Goal: Task Accomplishment & Management: Manage account settings

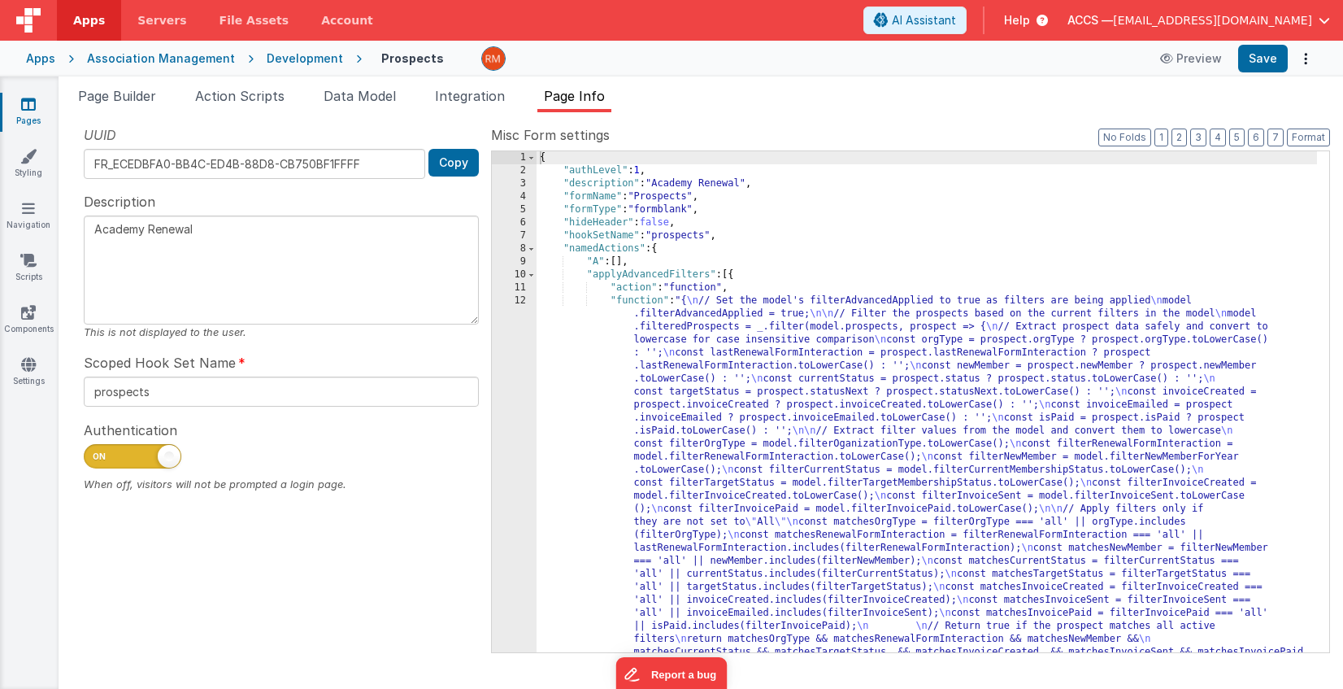
click at [19, 116] on link "Pages" at bounding box center [28, 112] width 59 height 33
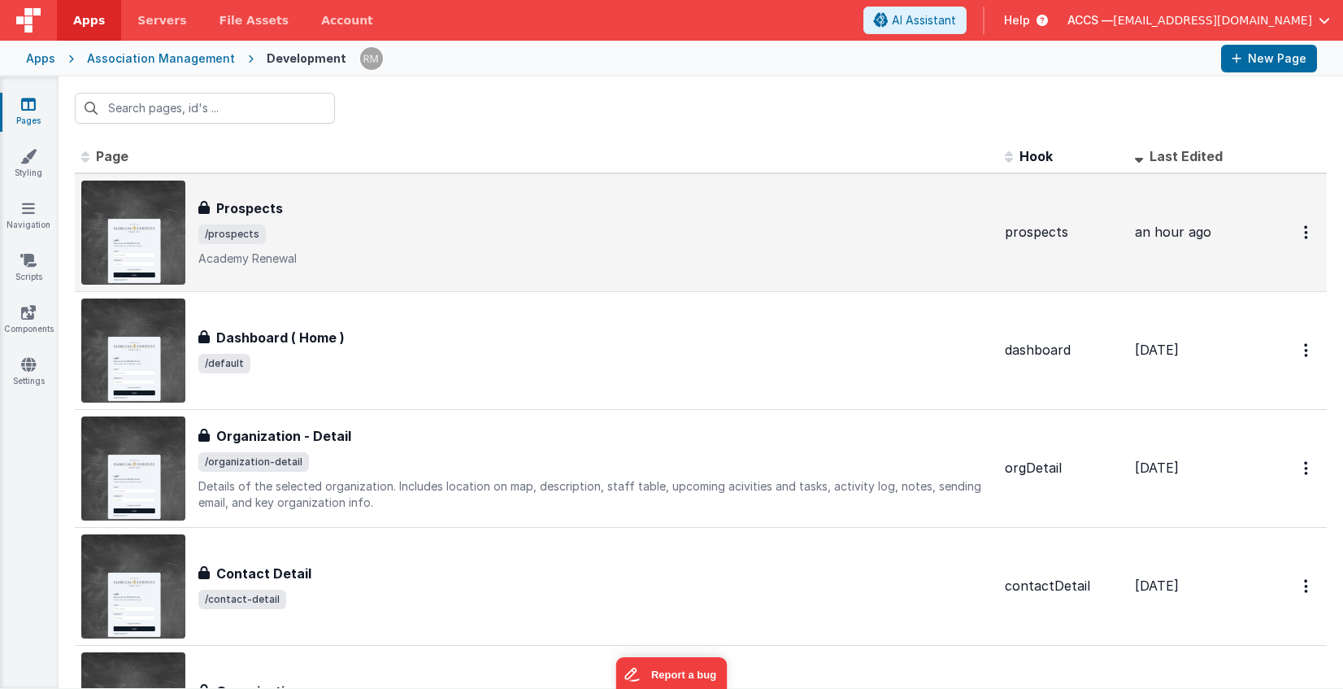
click at [450, 250] on p "Academy Renewal" at bounding box center [595, 258] width 794 height 16
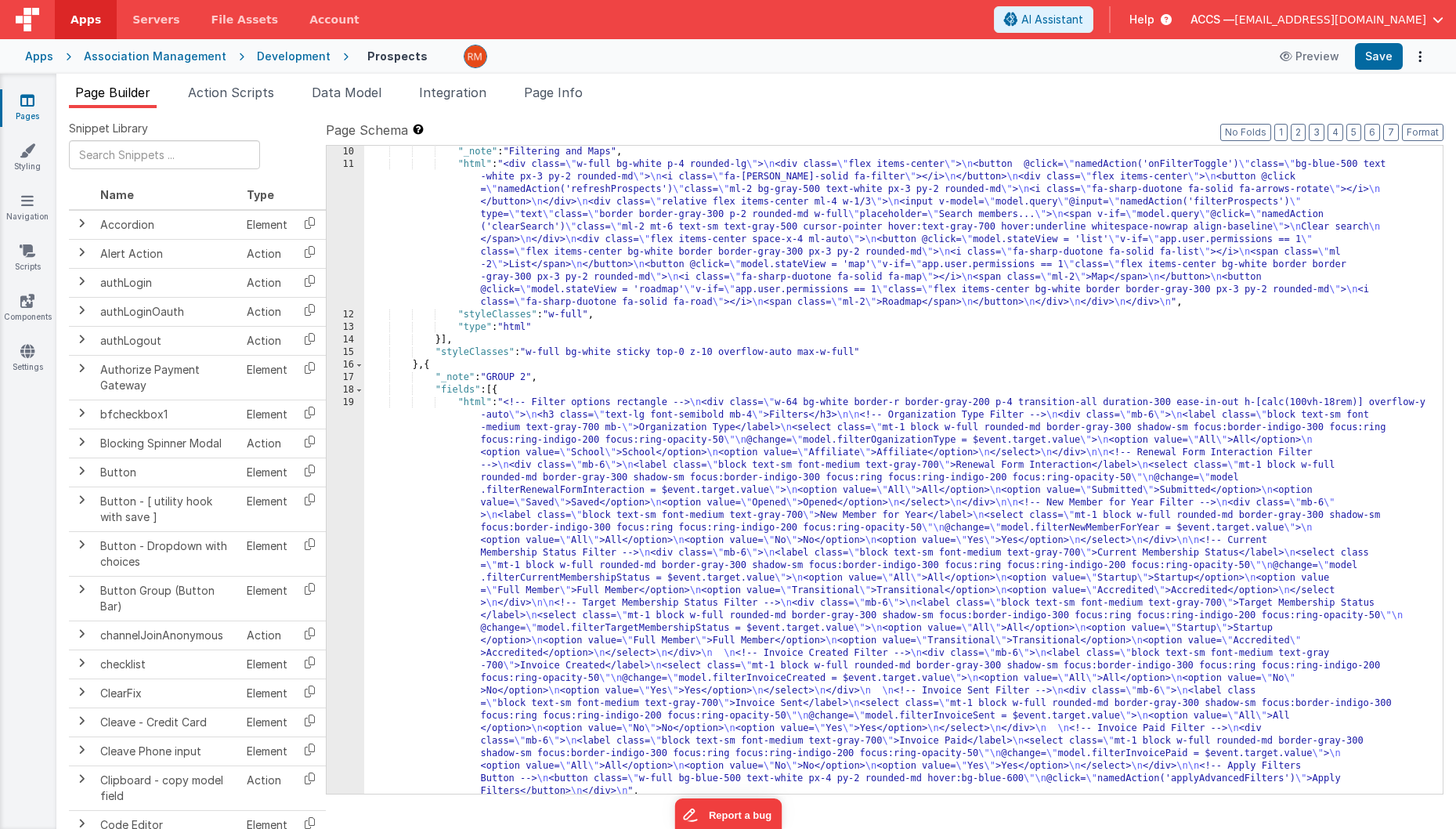
scroll to position [4, 0]
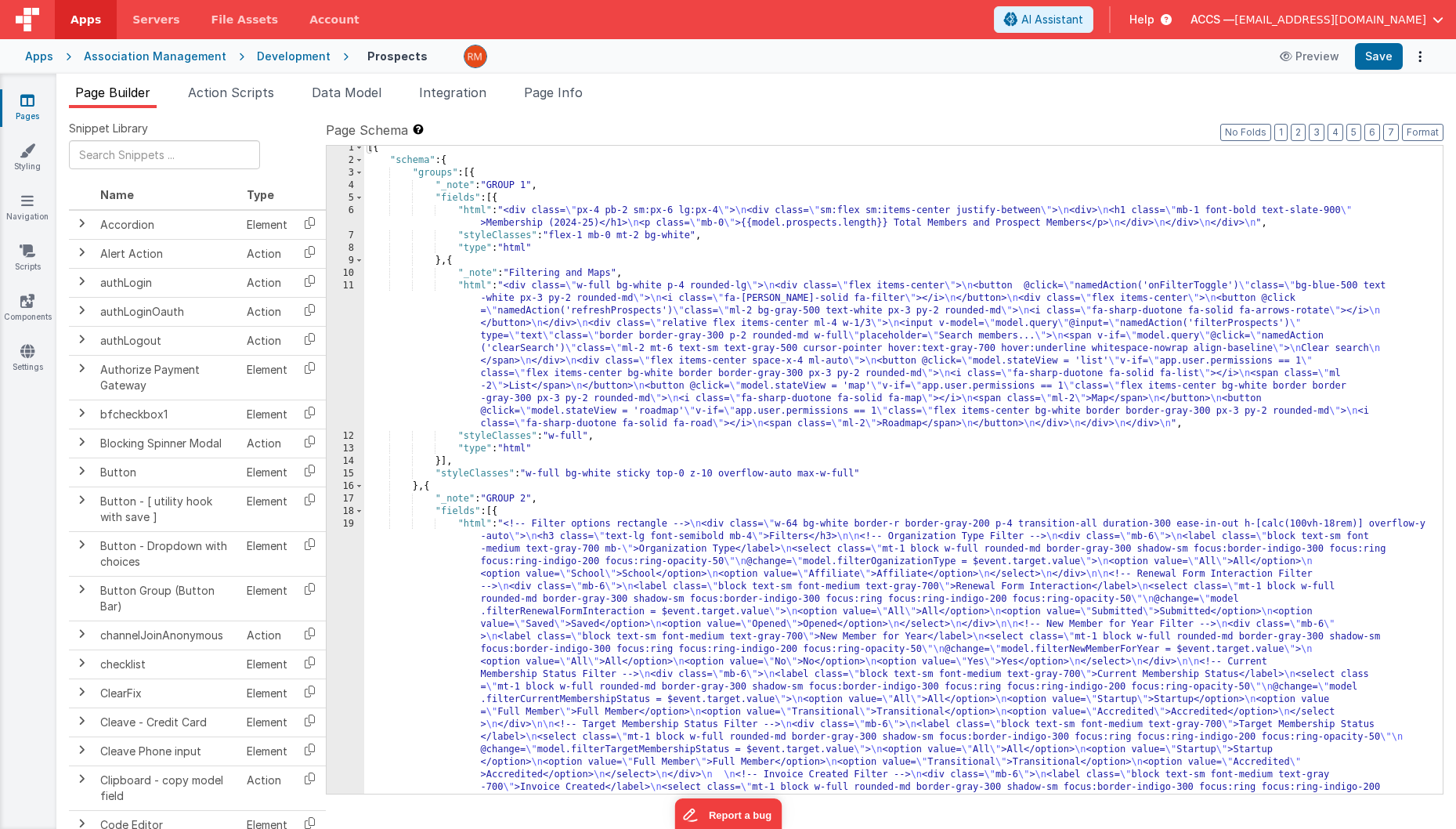
click at [471, 210] on div "[{ "schema" : { "groups" : [{ "_note" : "GROUP 1" , "fields" : [{ "html" : "<di…" at bounding box center [897, 673] width 1067 height 1062
click at [347, 209] on div "6" at bounding box center [345, 217] width 38 height 25
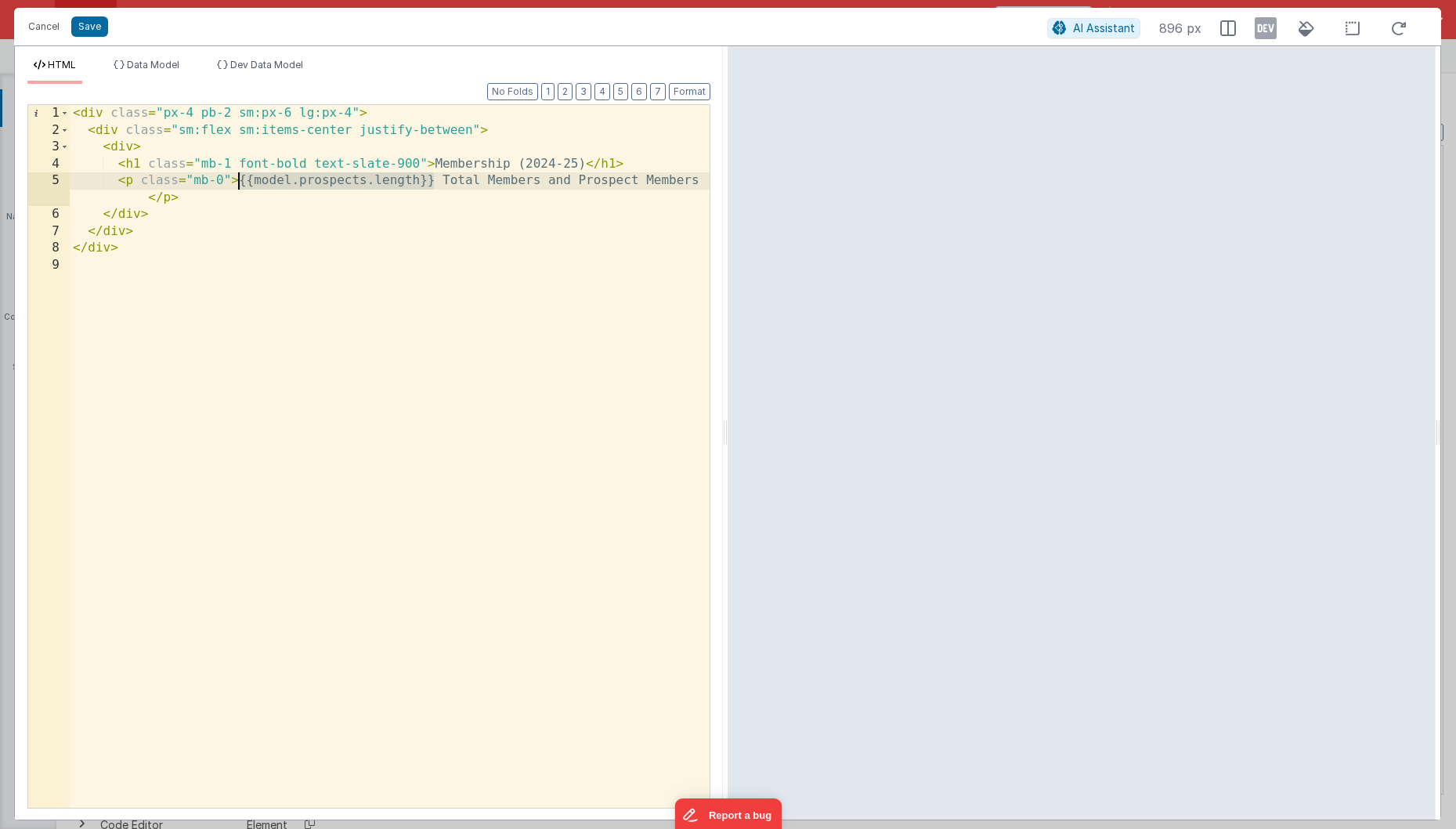
drag, startPoint x: 437, startPoint y: 181, endPoint x: 240, endPoint y: 179, distance: 197.0
click at [240, 179] on div "< div class = "px-4 pb-2 sm:px-6 lg:px-4" > < div class = "sm:flex sm:items-cen…" at bounding box center [389, 473] width 640 height 736
drag, startPoint x: 579, startPoint y: 164, endPoint x: 523, endPoint y: 164, distance: 56.0
click at [523, 164] on div "< div class = "px-4 pb-2 sm:px-6 lg:px-4" > < div class = "sm:flex sm:items-cen…" at bounding box center [389, 473] width 640 height 736
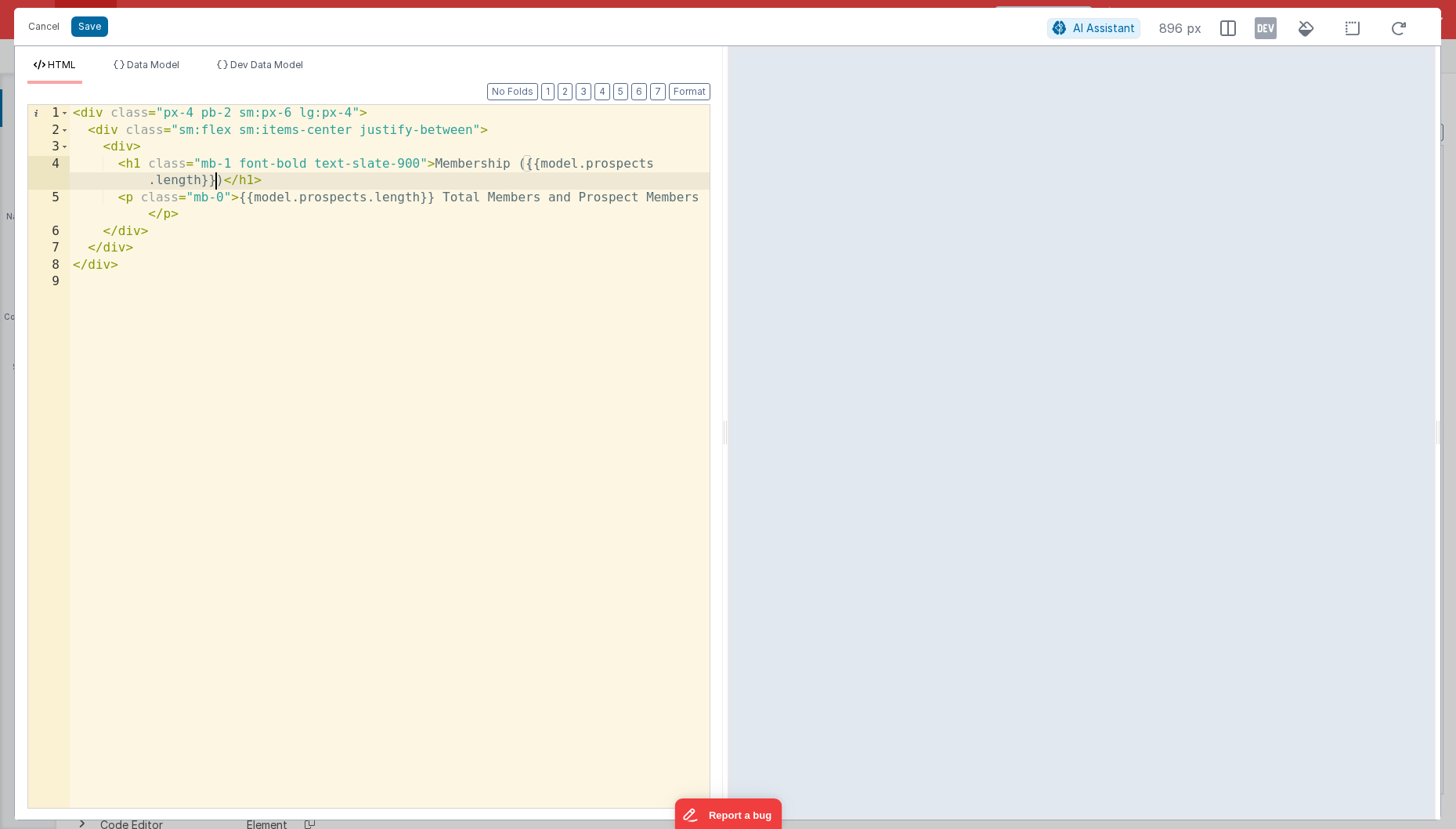
click at [651, 166] on div "< div class = "px-4 pb-2 sm:px-6 lg:px-4" > < div class = "sm:flex sm:items-cen…" at bounding box center [389, 473] width 640 height 736
click at [201, 183] on div "< div class = "px-4 pb-2 sm:px-6 lg:px-4" > < div class = "sm:flex sm:items-cen…" at bounding box center [389, 473] width 640 height 736
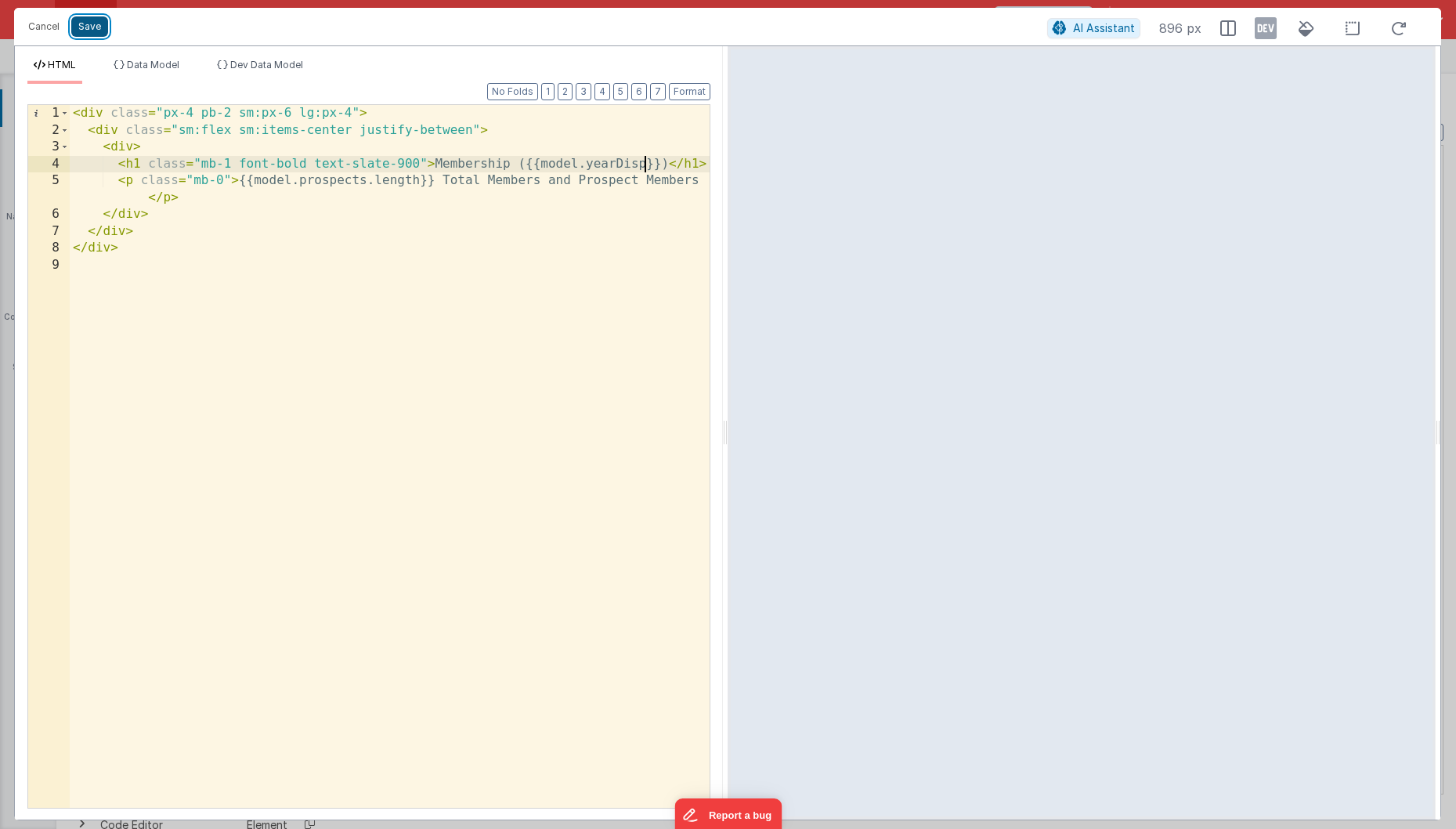
click at [100, 26] on button "Save" at bounding box center [90, 26] width 37 height 20
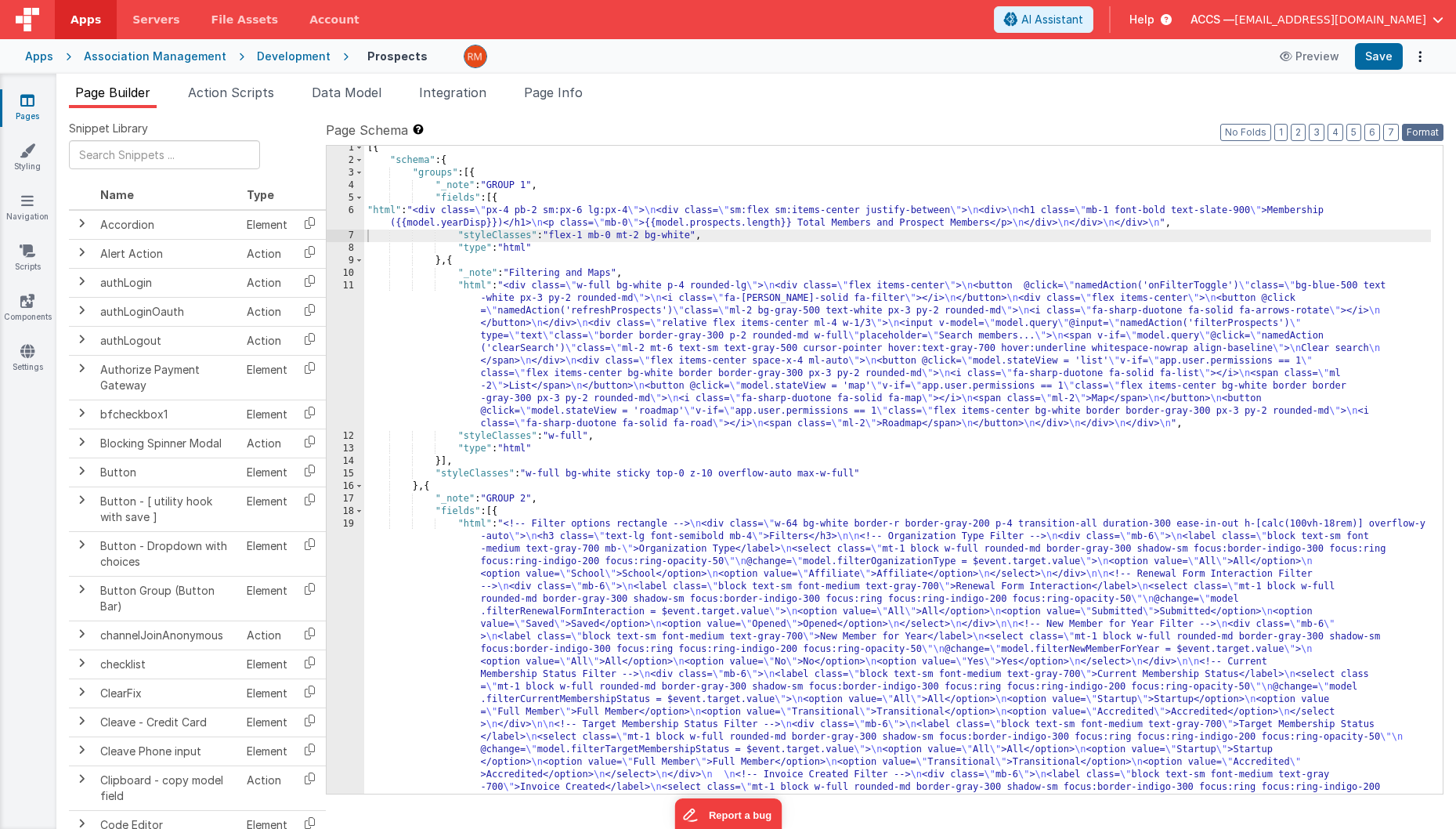
click at [1293, 125] on button "Format" at bounding box center [1422, 132] width 41 height 17
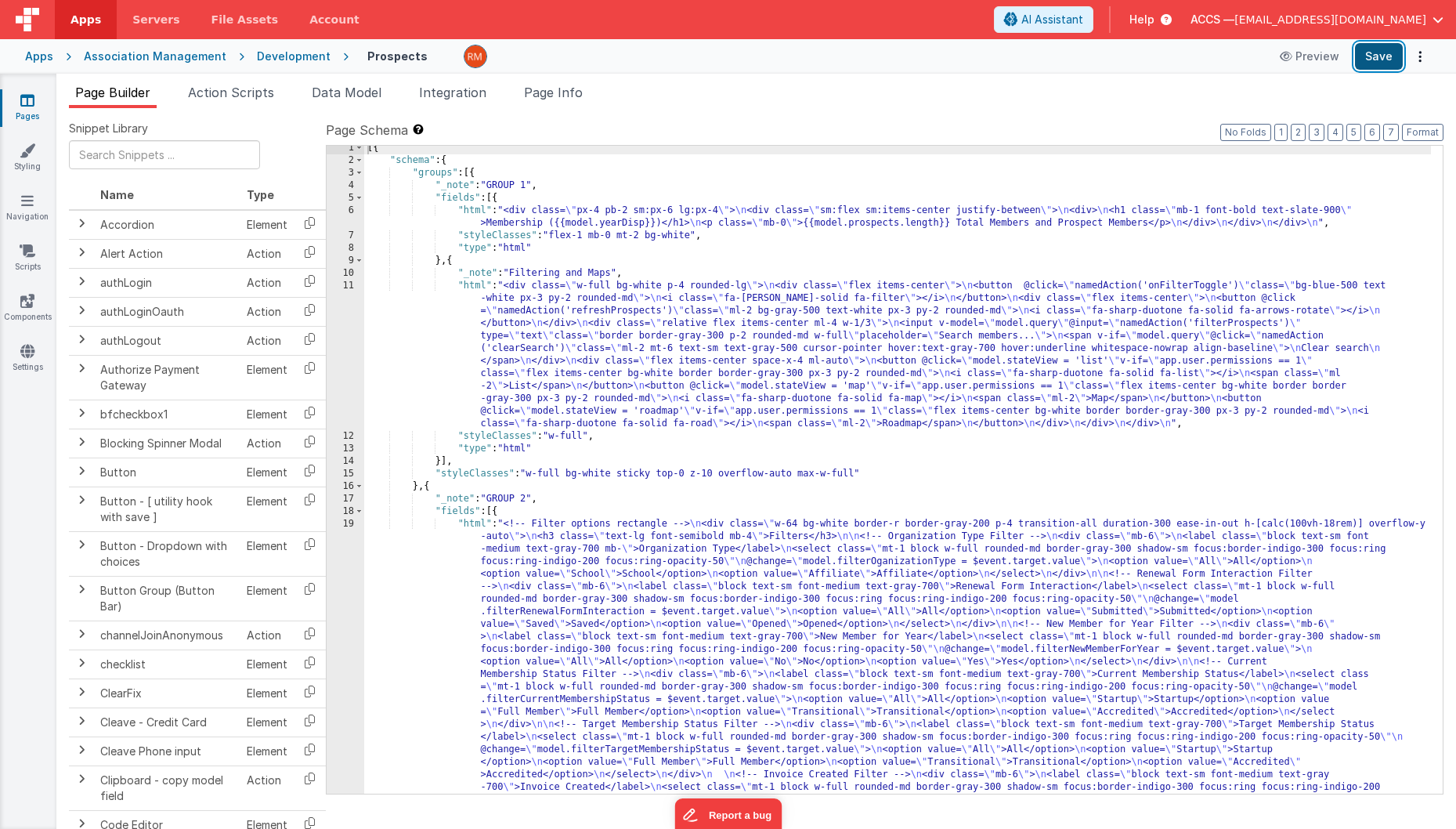
click at [1293, 57] on button "Save" at bounding box center [1380, 57] width 48 height 27
click at [472, 207] on div "[{ "schema" : { "groups" : [{ "_note" : "GROUP 1" , "fields" : [{ "html" : "<di…" at bounding box center [897, 673] width 1067 height 1062
click at [350, 211] on div "6" at bounding box center [345, 217] width 38 height 25
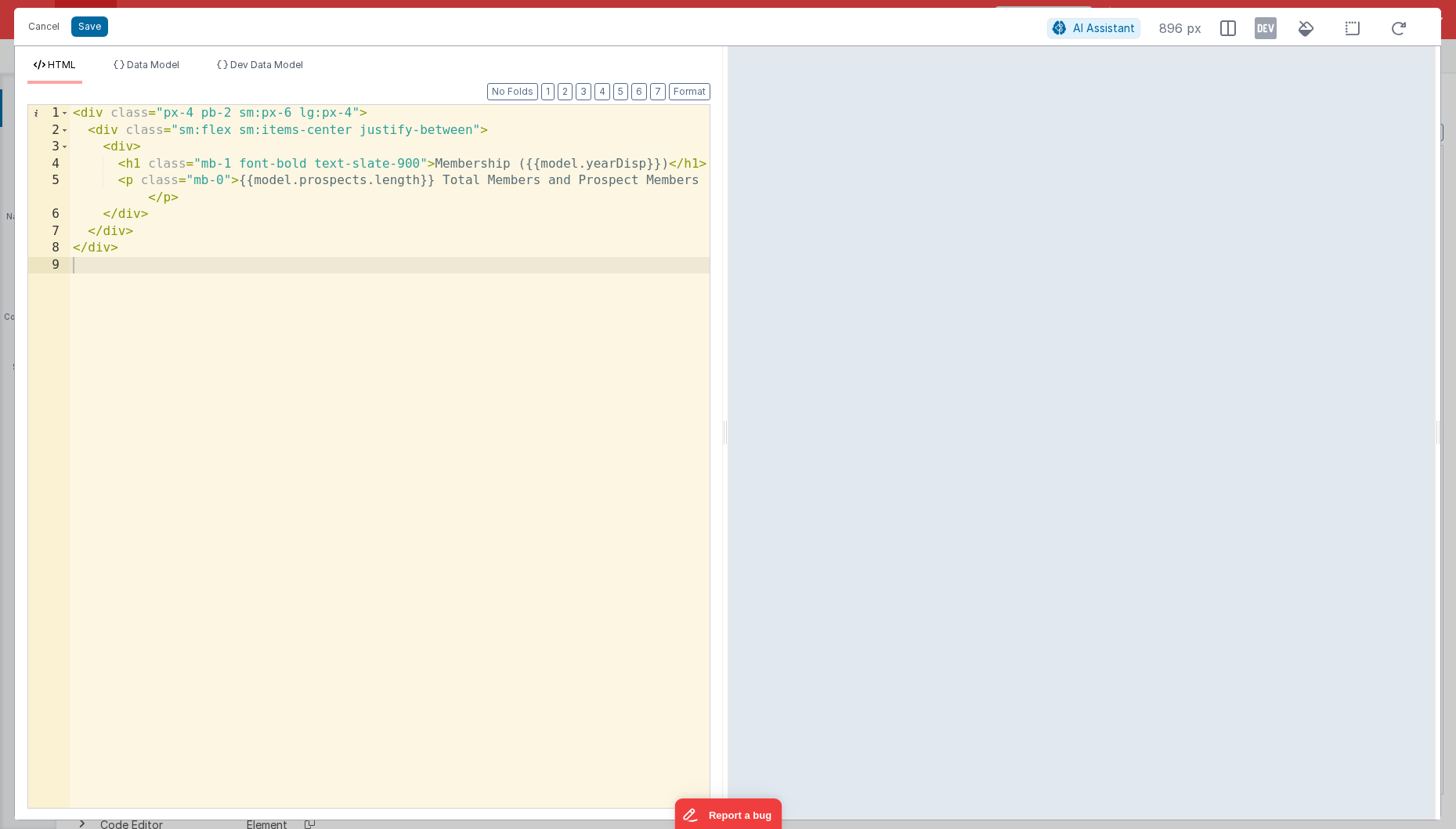
click at [437, 161] on div "< div class = "px-4 pb-2 sm:px-6 lg:px-4" > < div class = "sm:flex sm:items-cen…" at bounding box center [389, 473] width 640 height 736
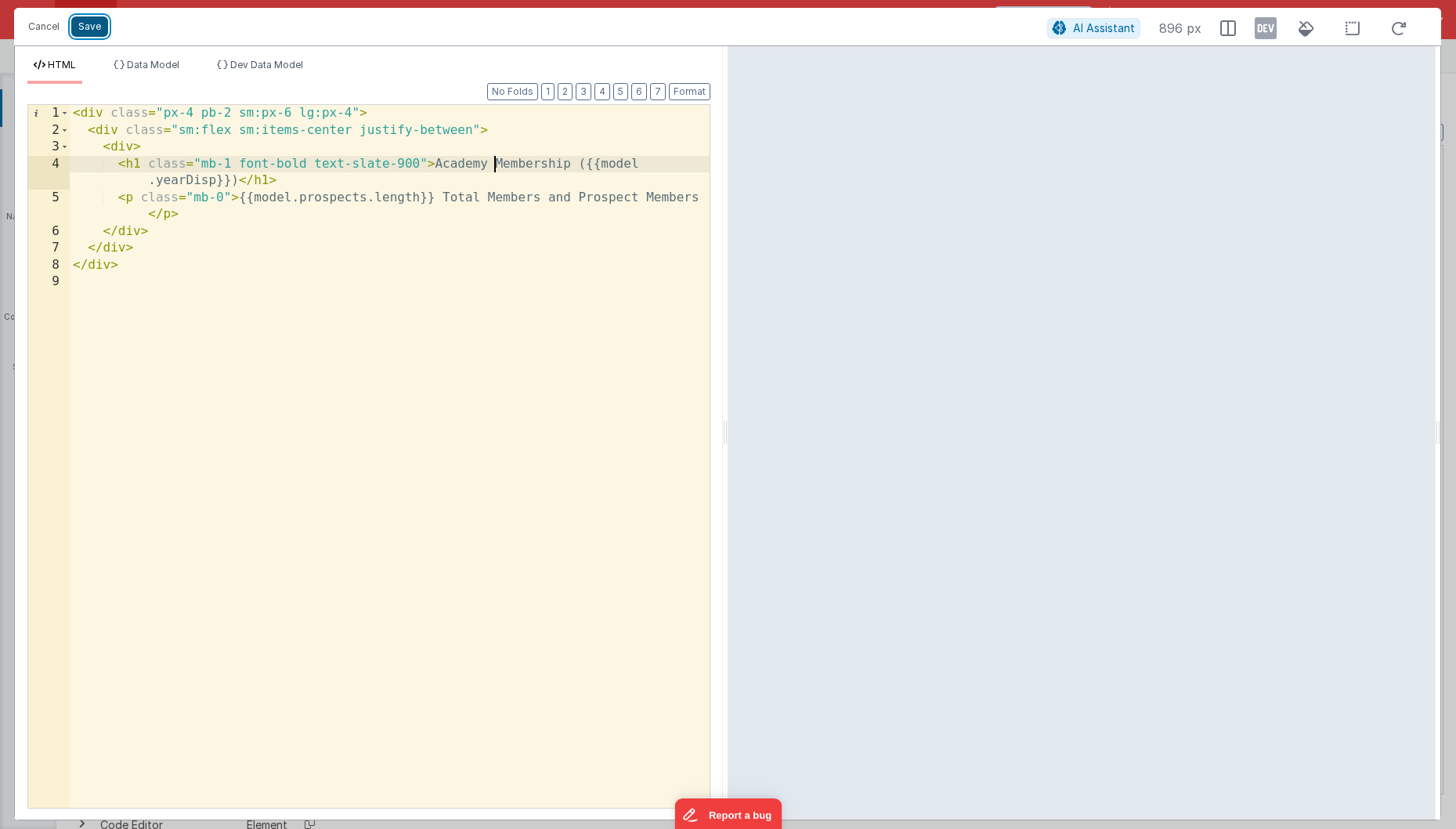
click at [102, 27] on button "Save" at bounding box center [90, 26] width 37 height 20
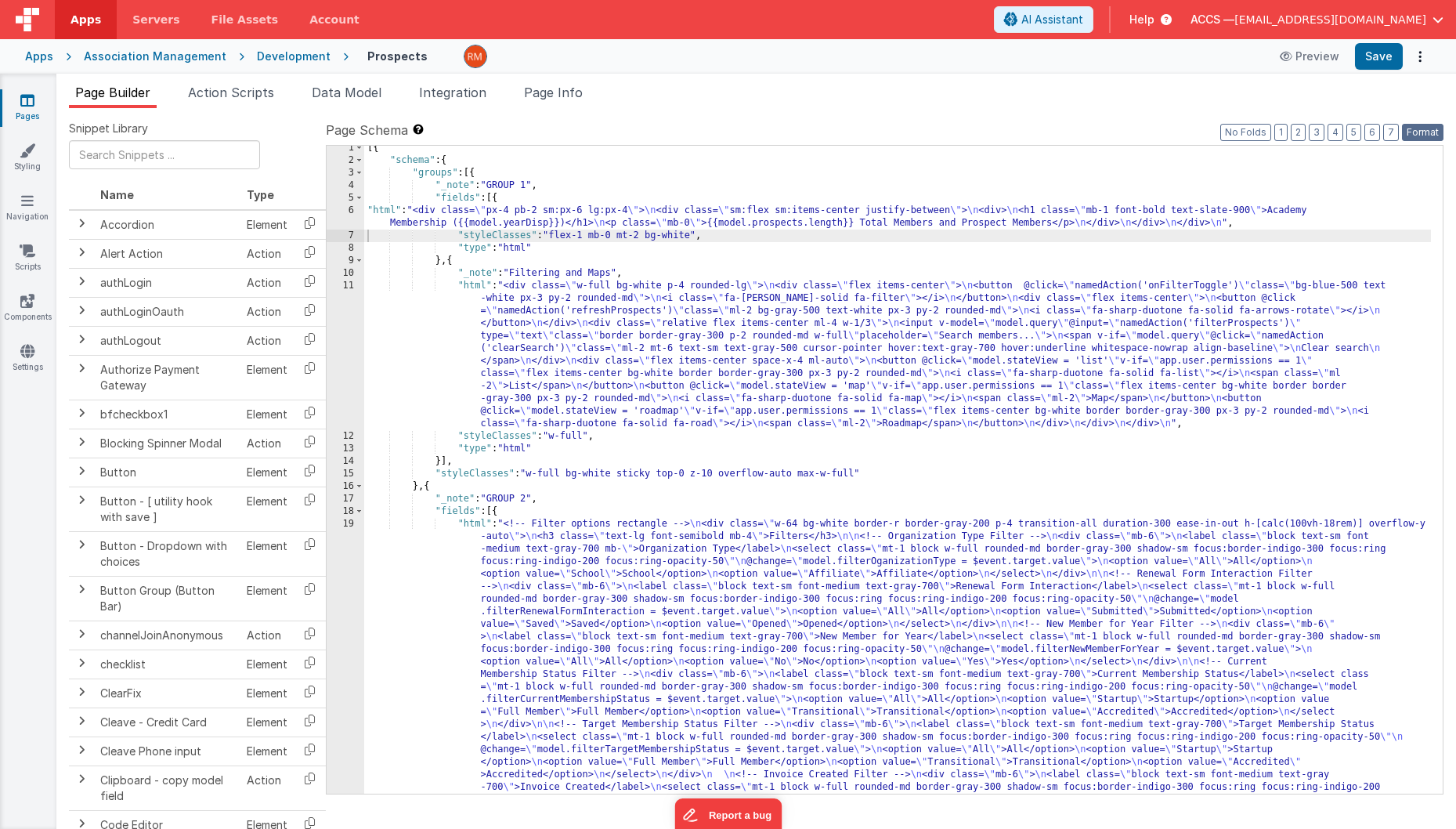
drag, startPoint x: 1435, startPoint y: 133, endPoint x: 1415, endPoint y: 119, distance: 24.4
click at [1293, 133] on button "Format" at bounding box center [1422, 132] width 41 height 17
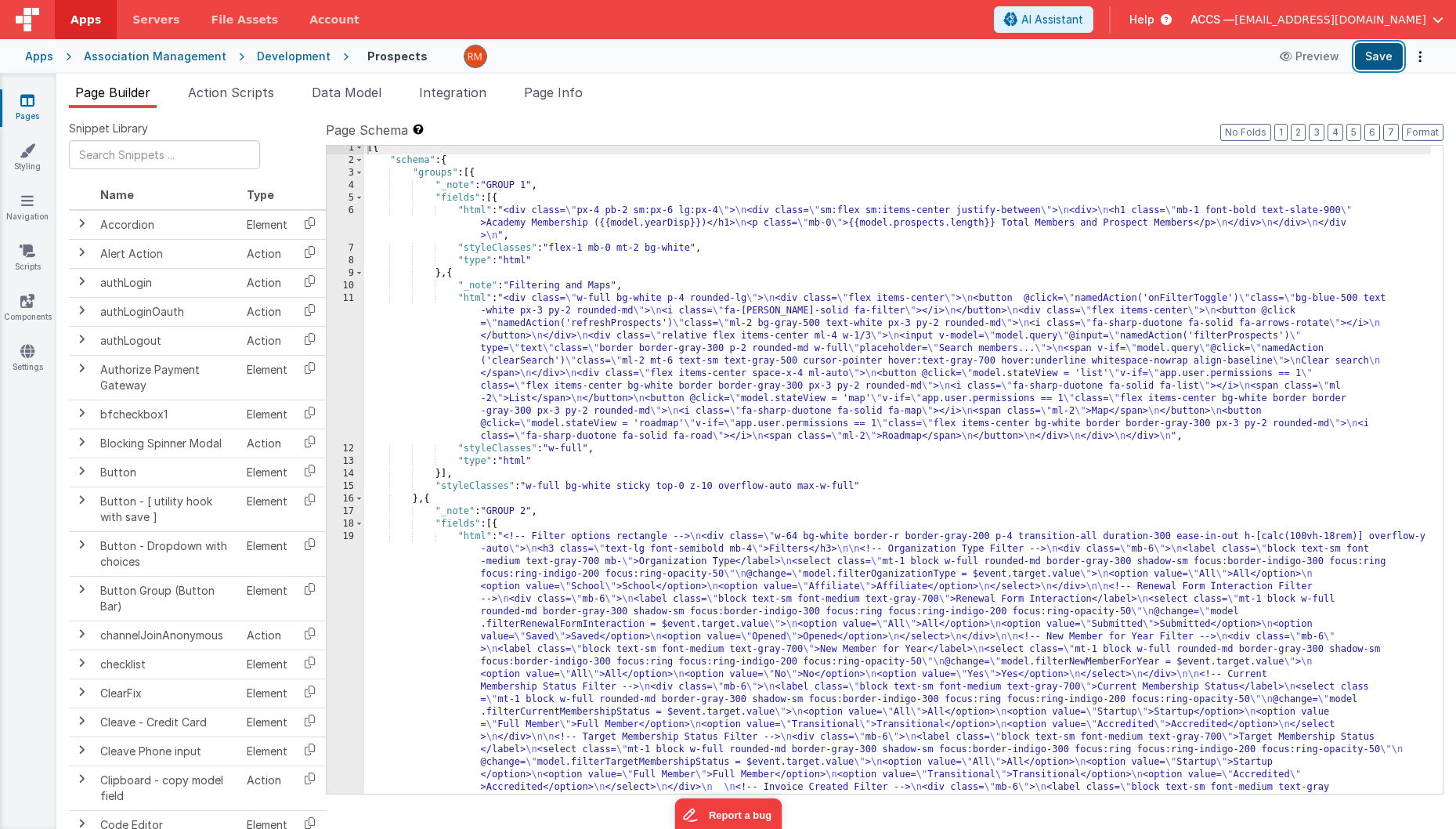
click at [1293, 61] on button "Save" at bounding box center [1380, 57] width 48 height 27
click at [334, 91] on span "Data Model" at bounding box center [347, 93] width 69 height 15
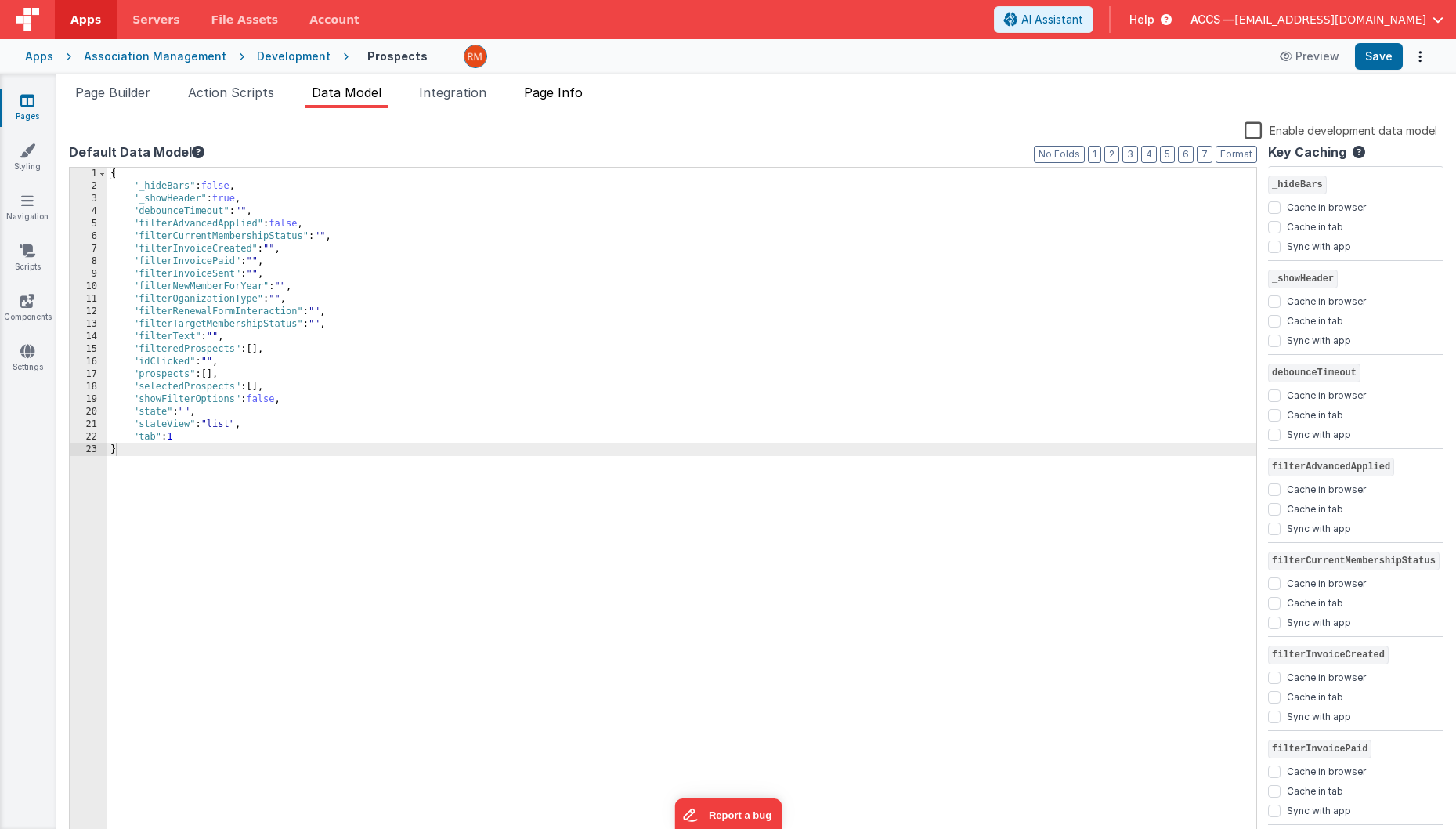
click at [551, 91] on span "Page Info" at bounding box center [553, 93] width 59 height 15
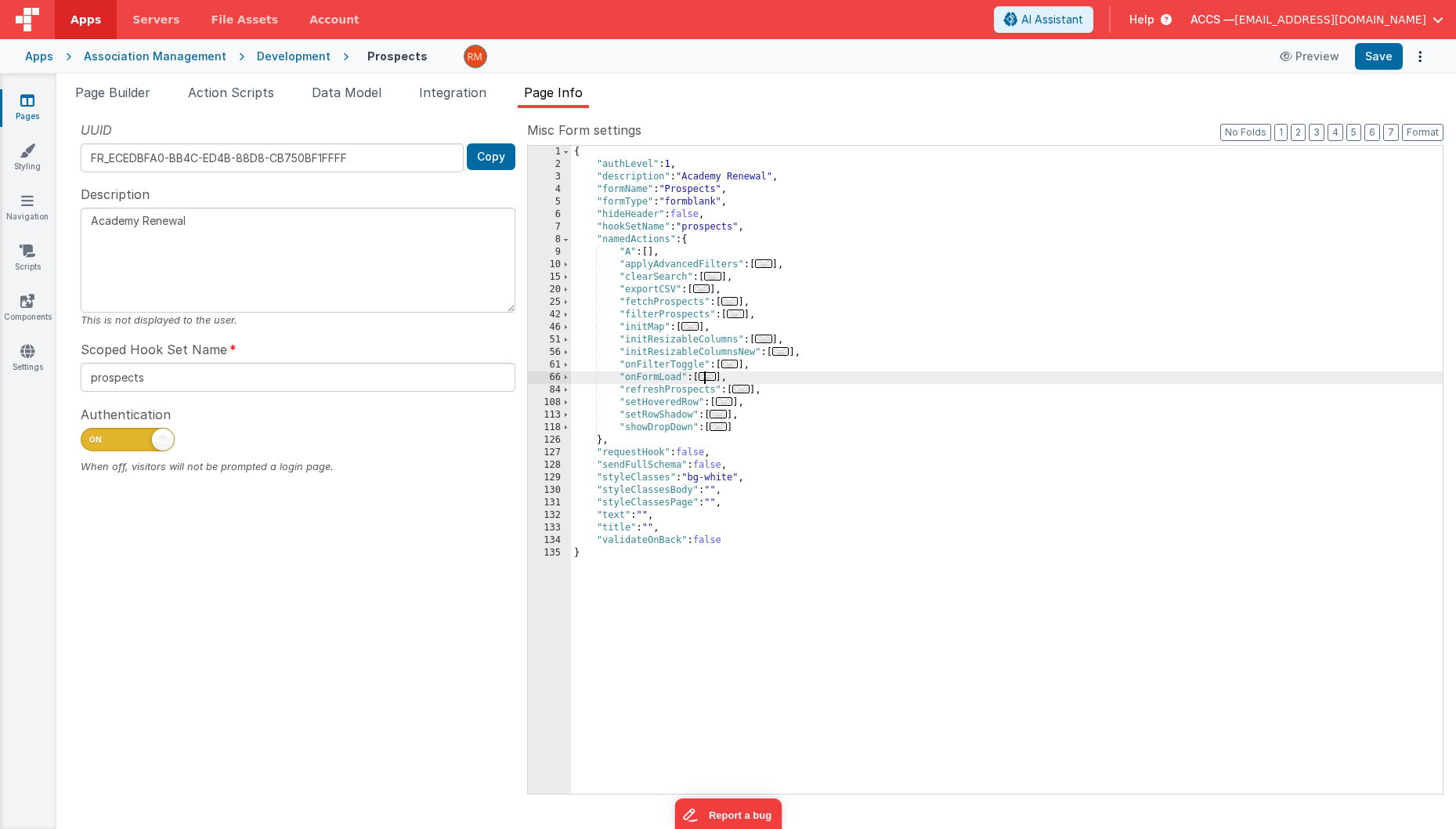
click at [715, 376] on span "..." at bounding box center [707, 376] width 17 height 9
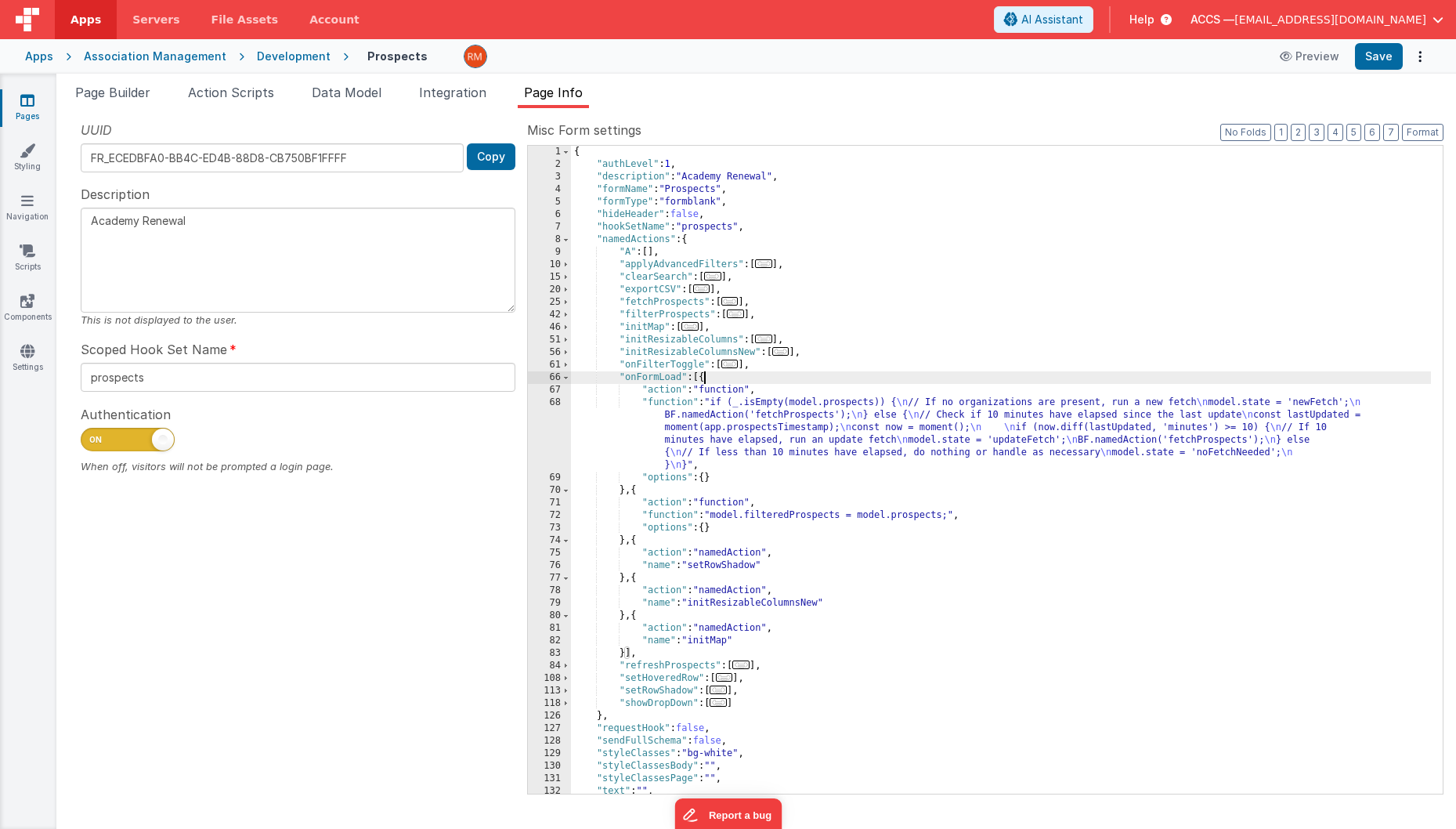
click at [685, 405] on div "{ "authLevel" : 1 , "description" : "Academy Renewal" , "formName" : "Prospects…" at bounding box center [1001, 482] width 860 height 673
click at [556, 403] on div "68" at bounding box center [549, 434] width 43 height 75
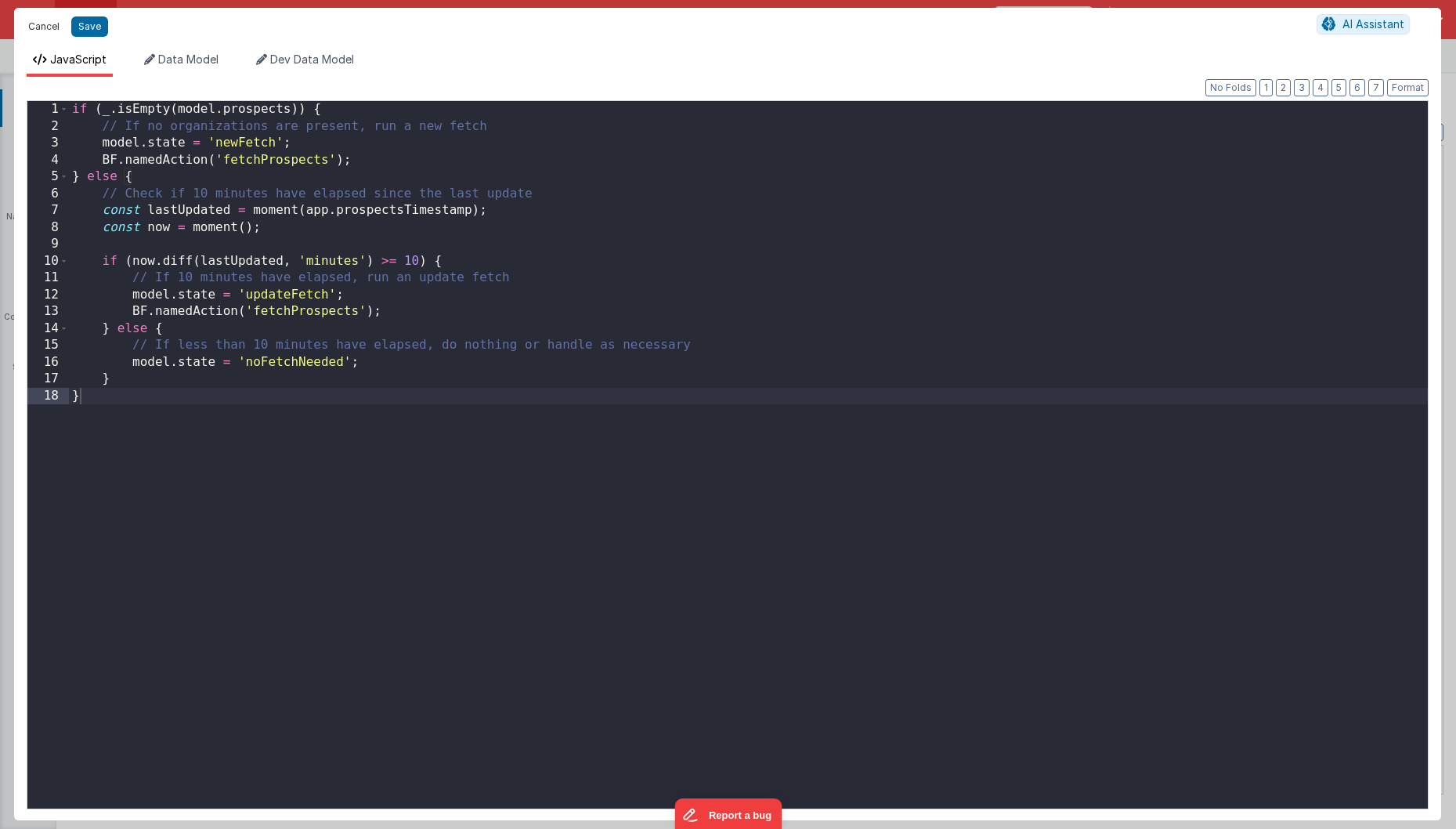
click at [40, 26] on button "Cancel" at bounding box center [43, 26] width 47 height 22
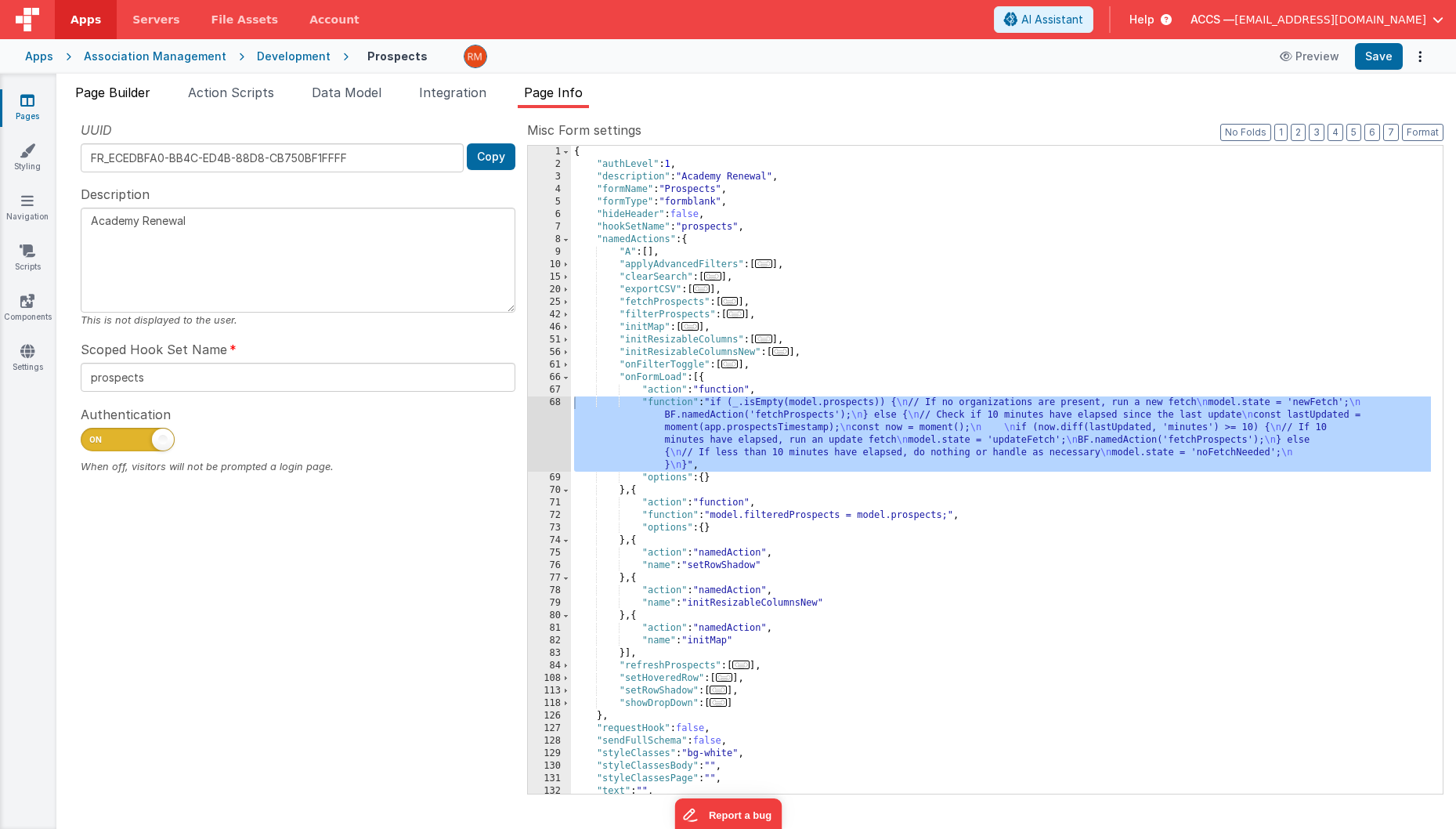
click at [114, 93] on span "Page Builder" at bounding box center [113, 93] width 75 height 15
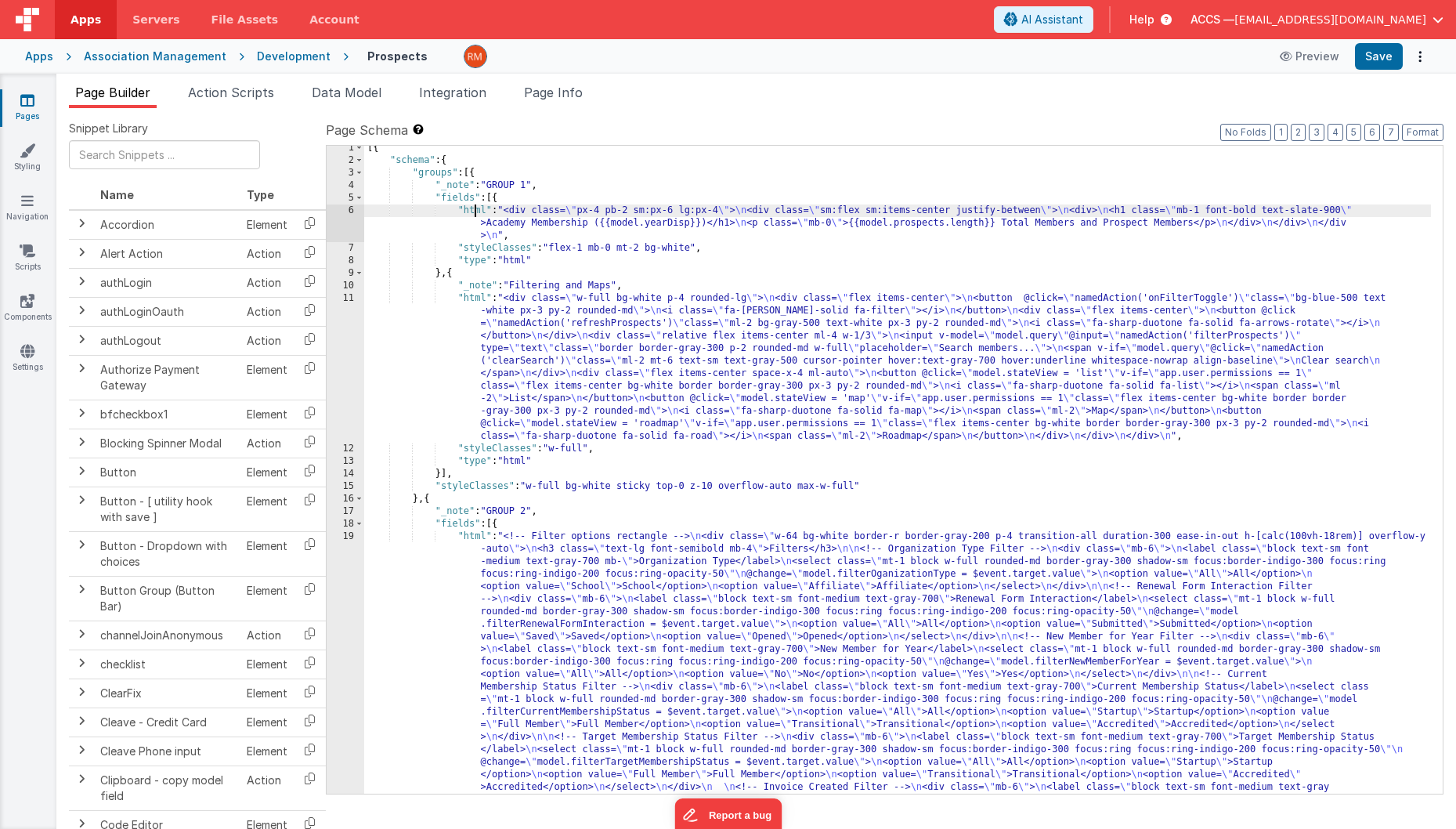
click at [476, 210] on div "[{ "schema" : { "groups" : [{ "_note" : "GROUP 1" , "fields" : [{ "html" : "<di…" at bounding box center [897, 673] width 1067 height 1062
click at [353, 207] on div "6" at bounding box center [345, 223] width 38 height 38
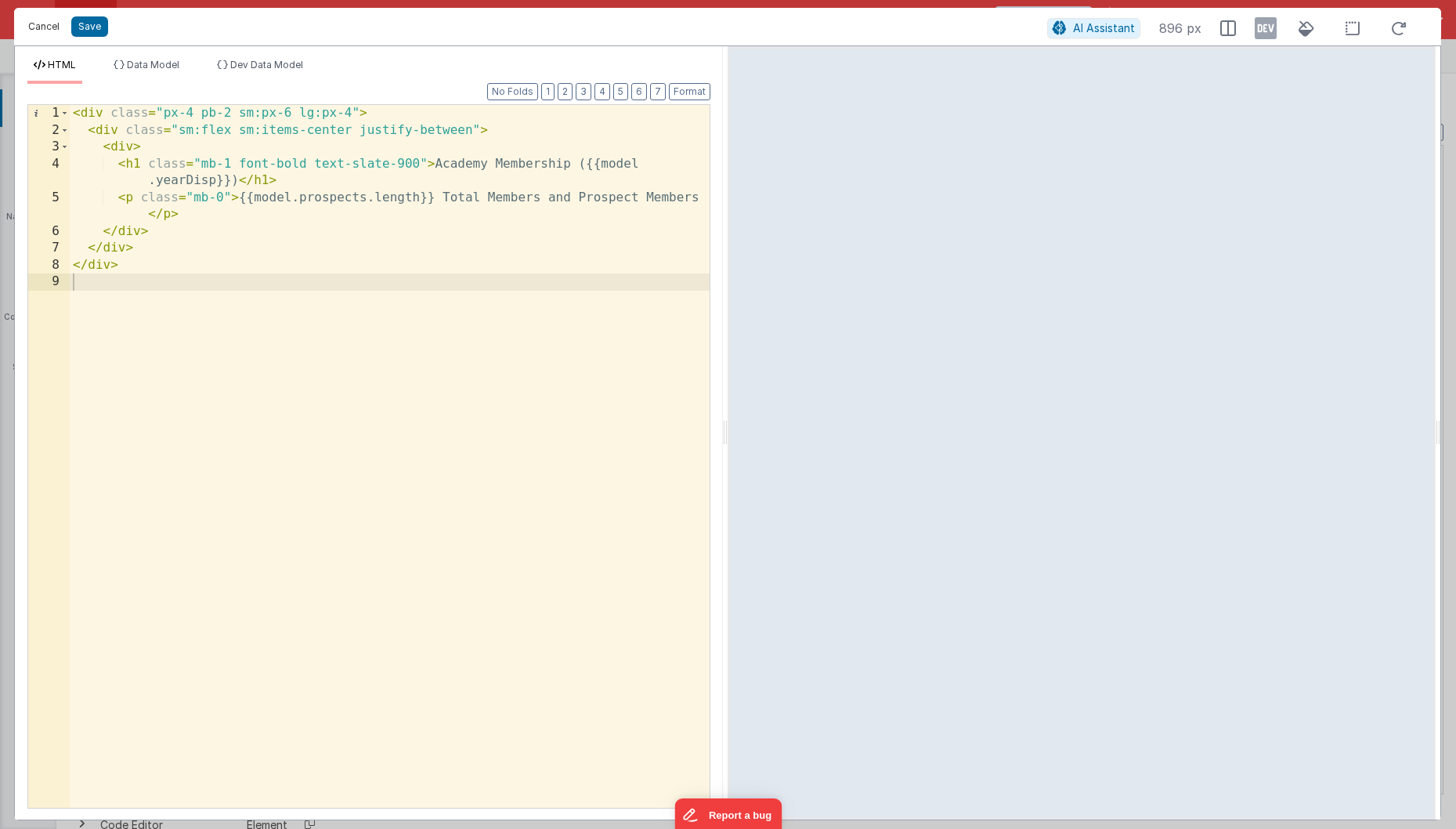
click at [40, 27] on button "Cancel" at bounding box center [43, 26] width 47 height 22
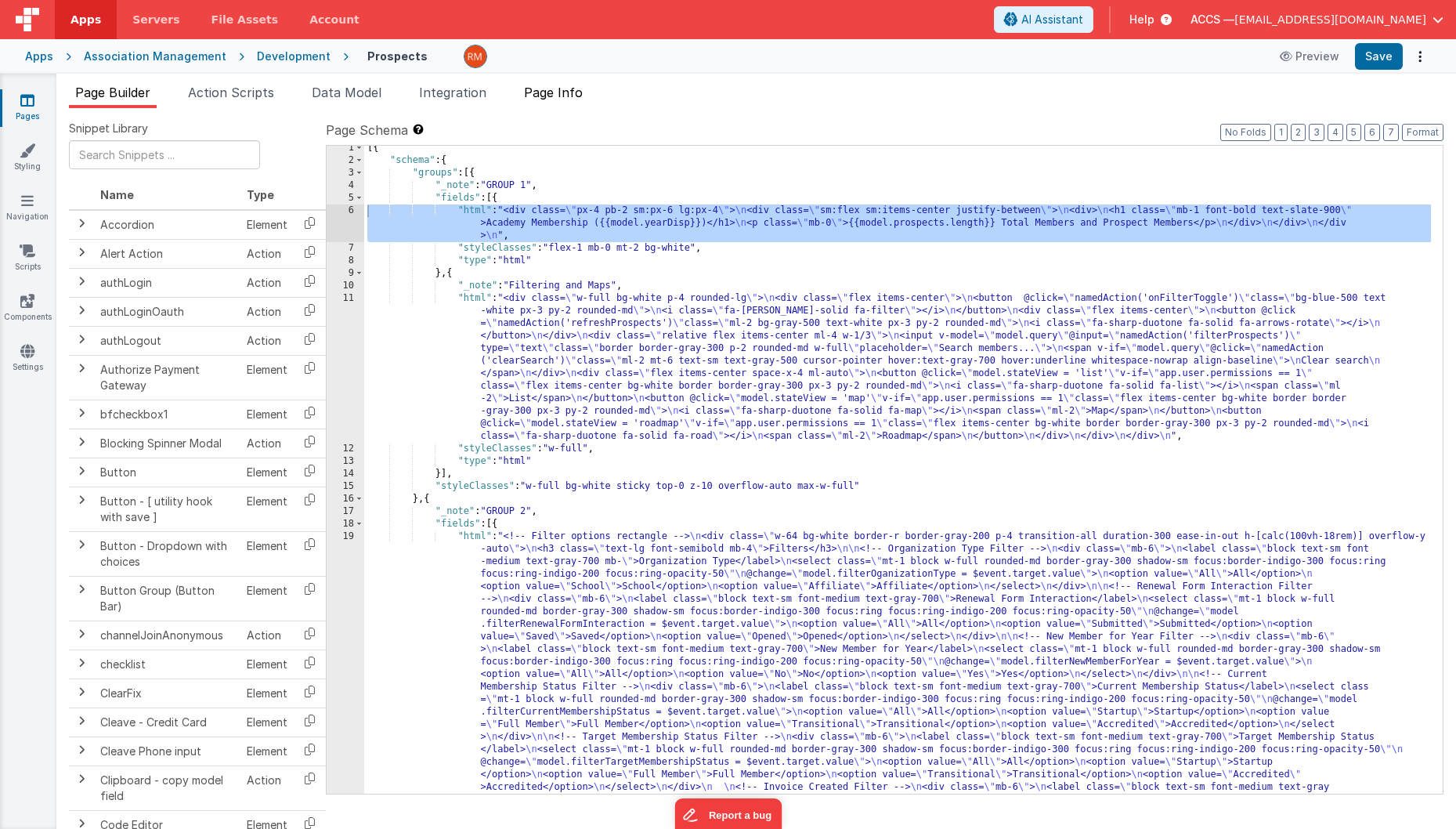
click at [572, 98] on span "Page Info" at bounding box center [553, 93] width 59 height 15
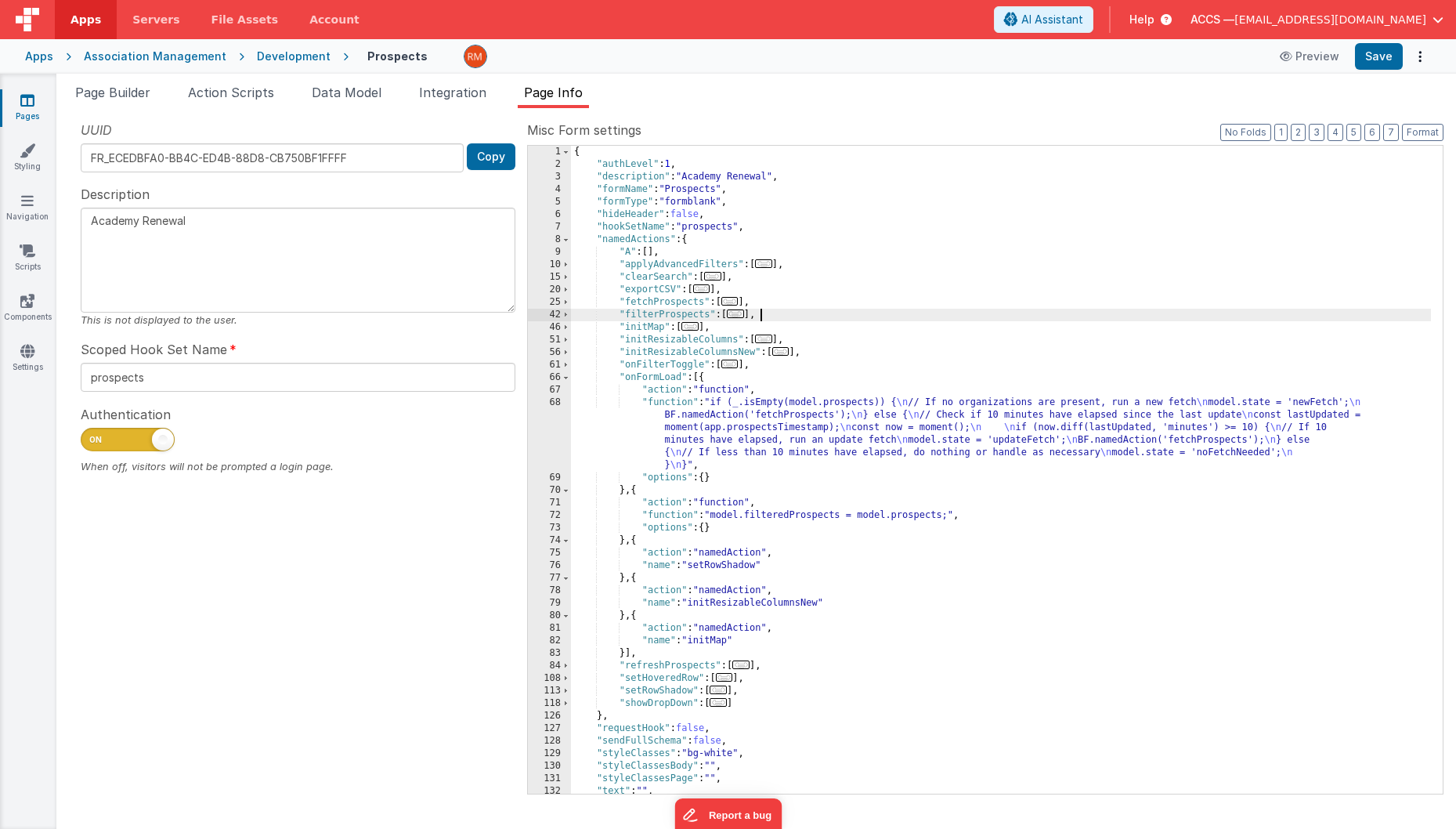
click at [929, 321] on div "{ "authLevel" : 1 , "description" : "Academy Renewal" , "formName" : "Prospects…" at bounding box center [1001, 482] width 860 height 673
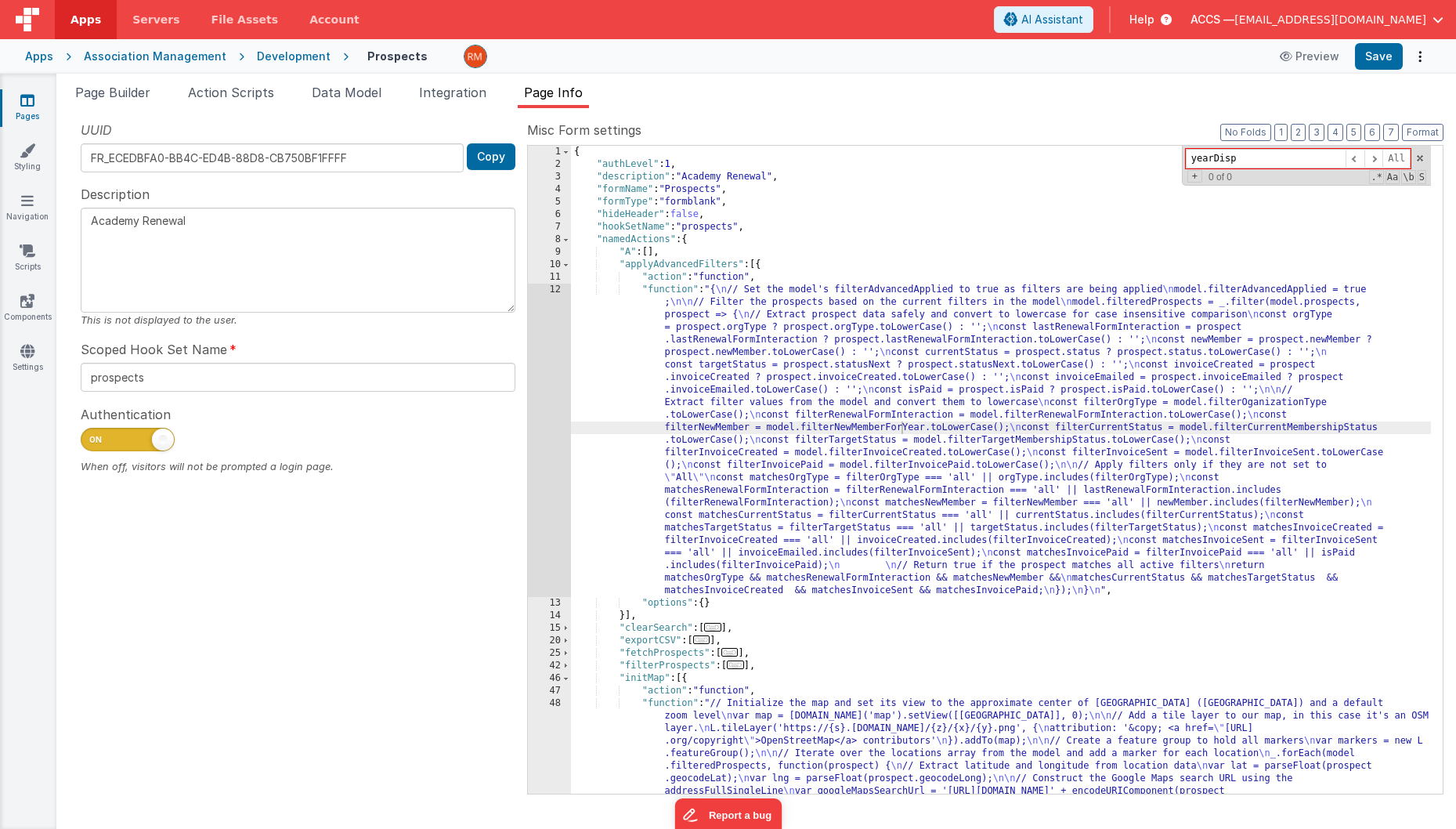
type input "yearDisp"
click at [149, 91] on span "Page Builder" at bounding box center [113, 93] width 75 height 15
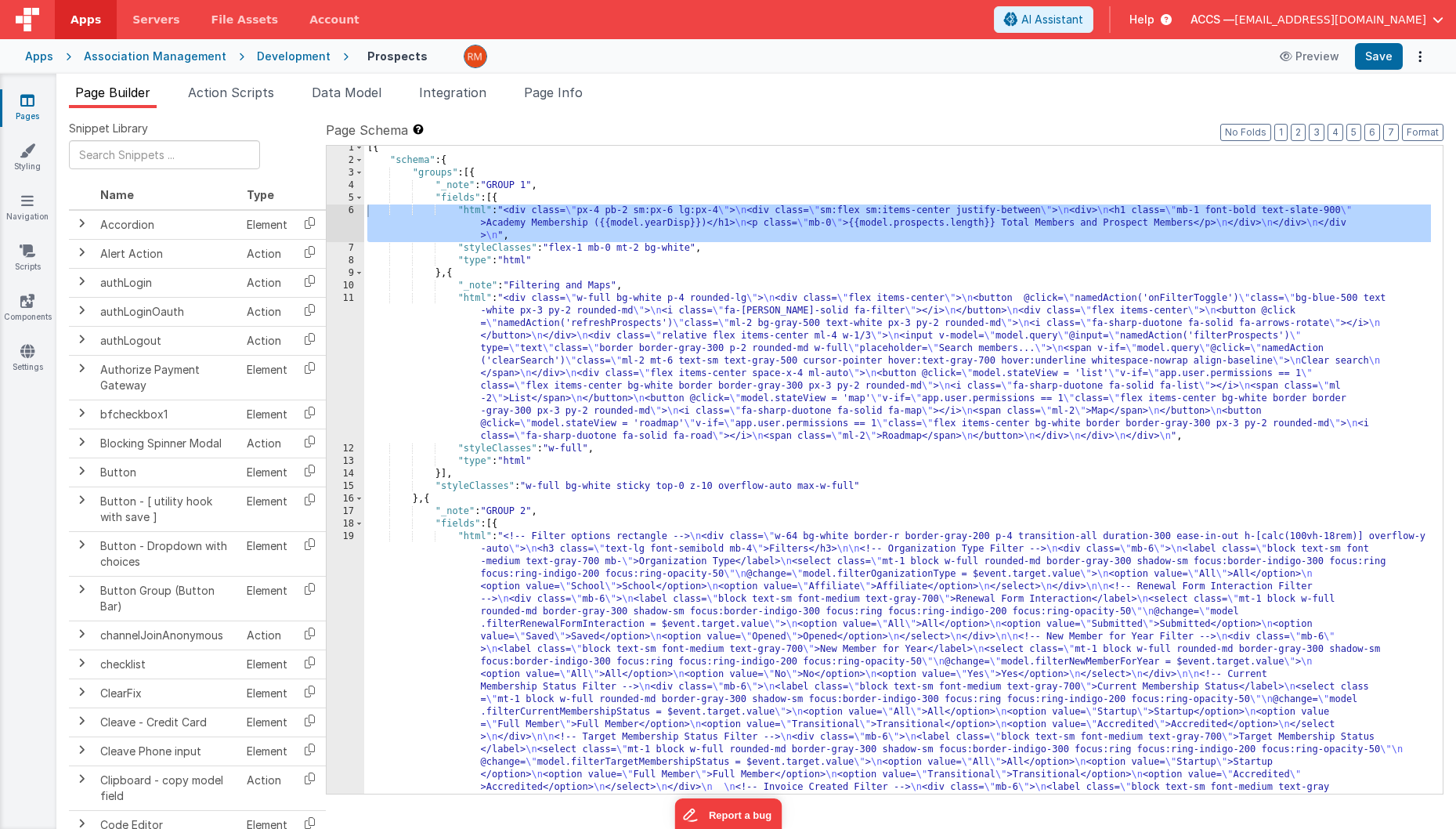
click at [467, 211] on div "[{ "schema" : { "groups" : [{ "_note" : "GROUP 1" , "fields" : [{ "html" : "<di…" at bounding box center [897, 673] width 1067 height 1062
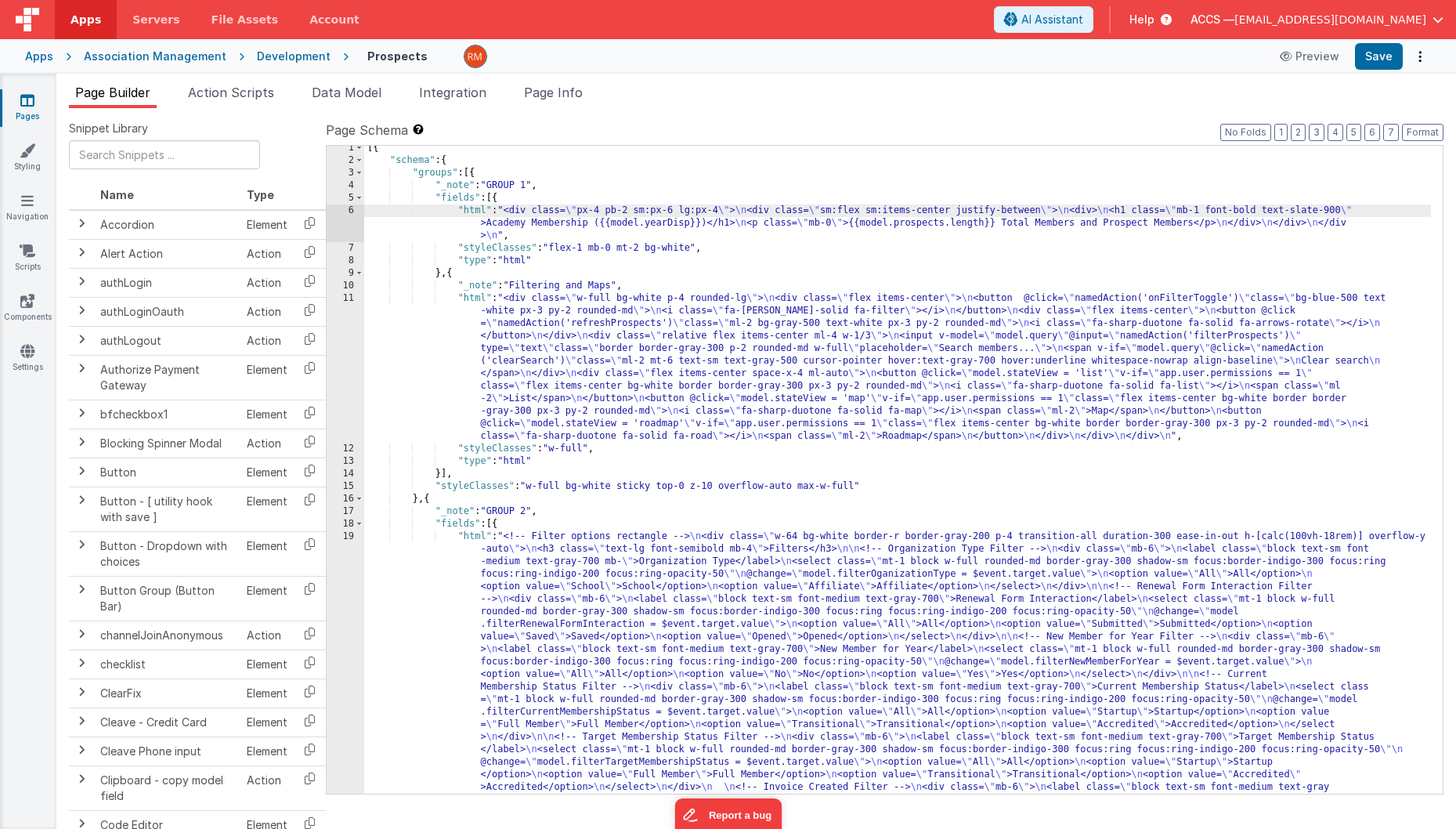
click at [349, 211] on div "6" at bounding box center [345, 223] width 38 height 38
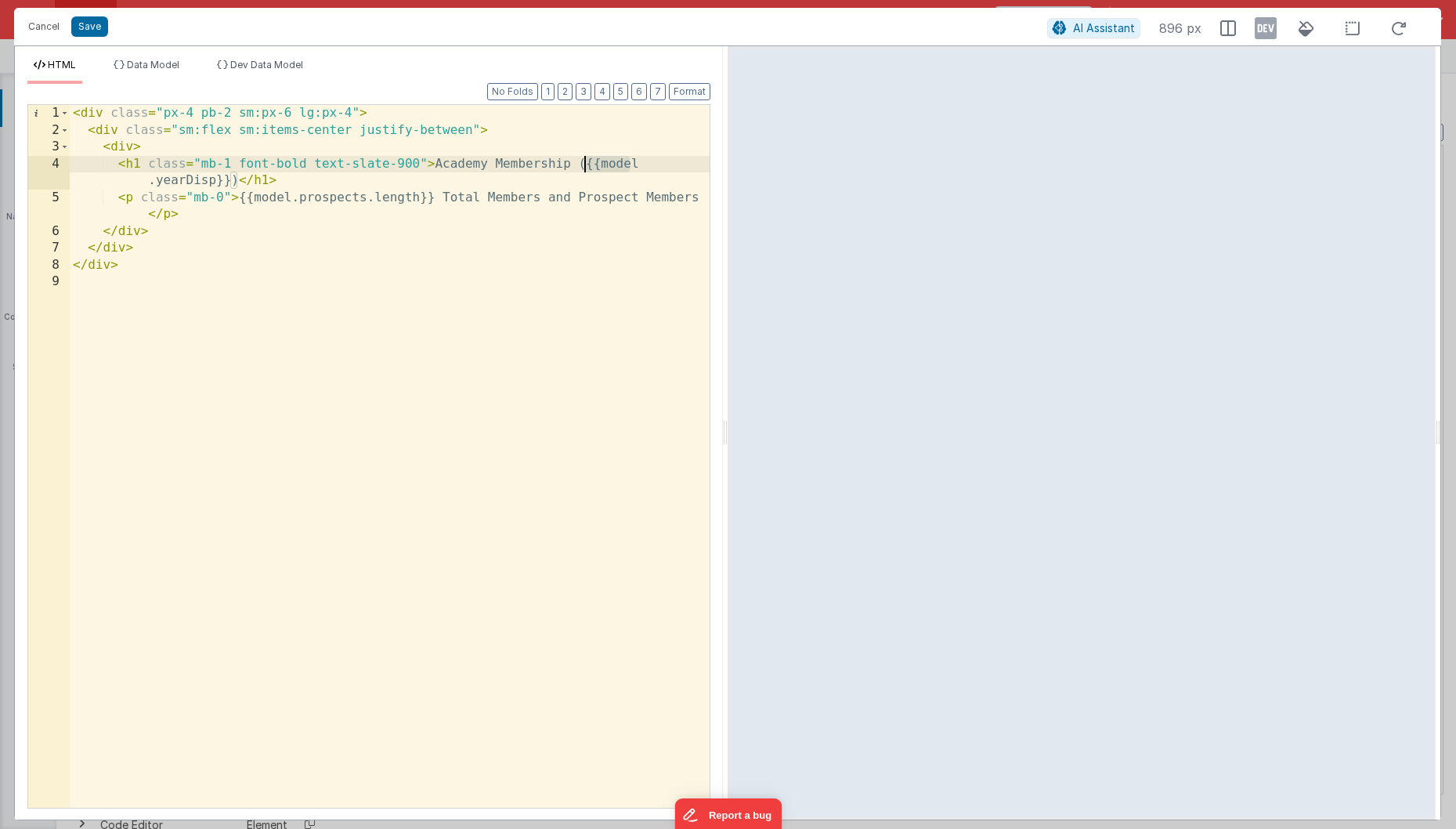
drag, startPoint x: 639, startPoint y: 166, endPoint x: 584, endPoint y: 164, distance: 55.0
click at [584, 164] on div "< div class = "px-4 pb-2 sm:px-6 lg:px-4" > < div class = "sm:flex sm:items-cen…" at bounding box center [389, 473] width 640 height 736
drag, startPoint x: 229, startPoint y: 181, endPoint x: 587, endPoint y: 166, distance: 358.3
click at [587, 166] on div "< div class = "px-4 pb-2 sm:px-6 lg:px-4" > < div class = "sm:flex sm:items-cen…" at bounding box center [389, 473] width 640 height 736
click at [89, 27] on button "Save" at bounding box center [90, 26] width 37 height 20
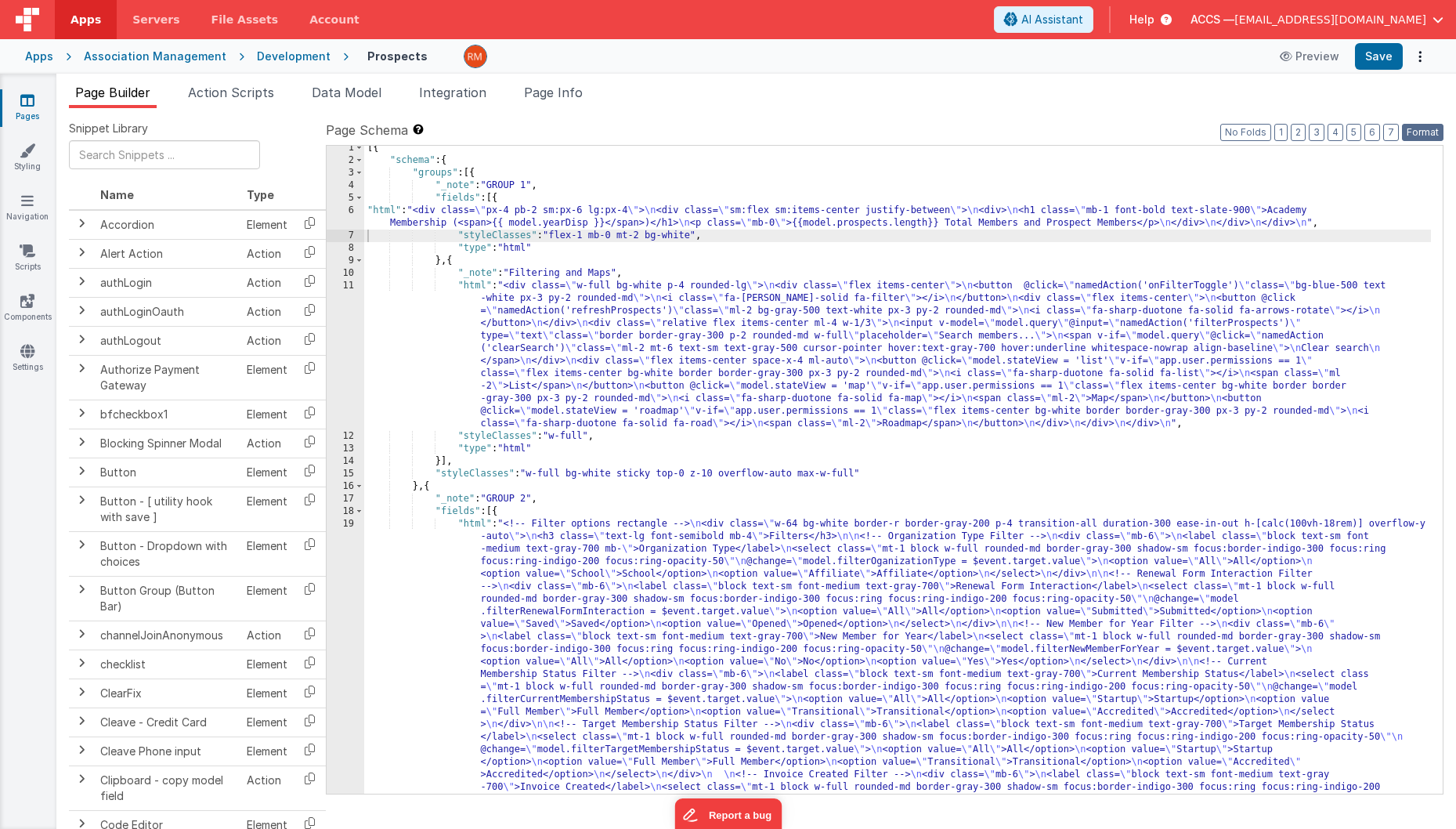
click at [1293, 127] on button "Format" at bounding box center [1422, 132] width 41 height 17
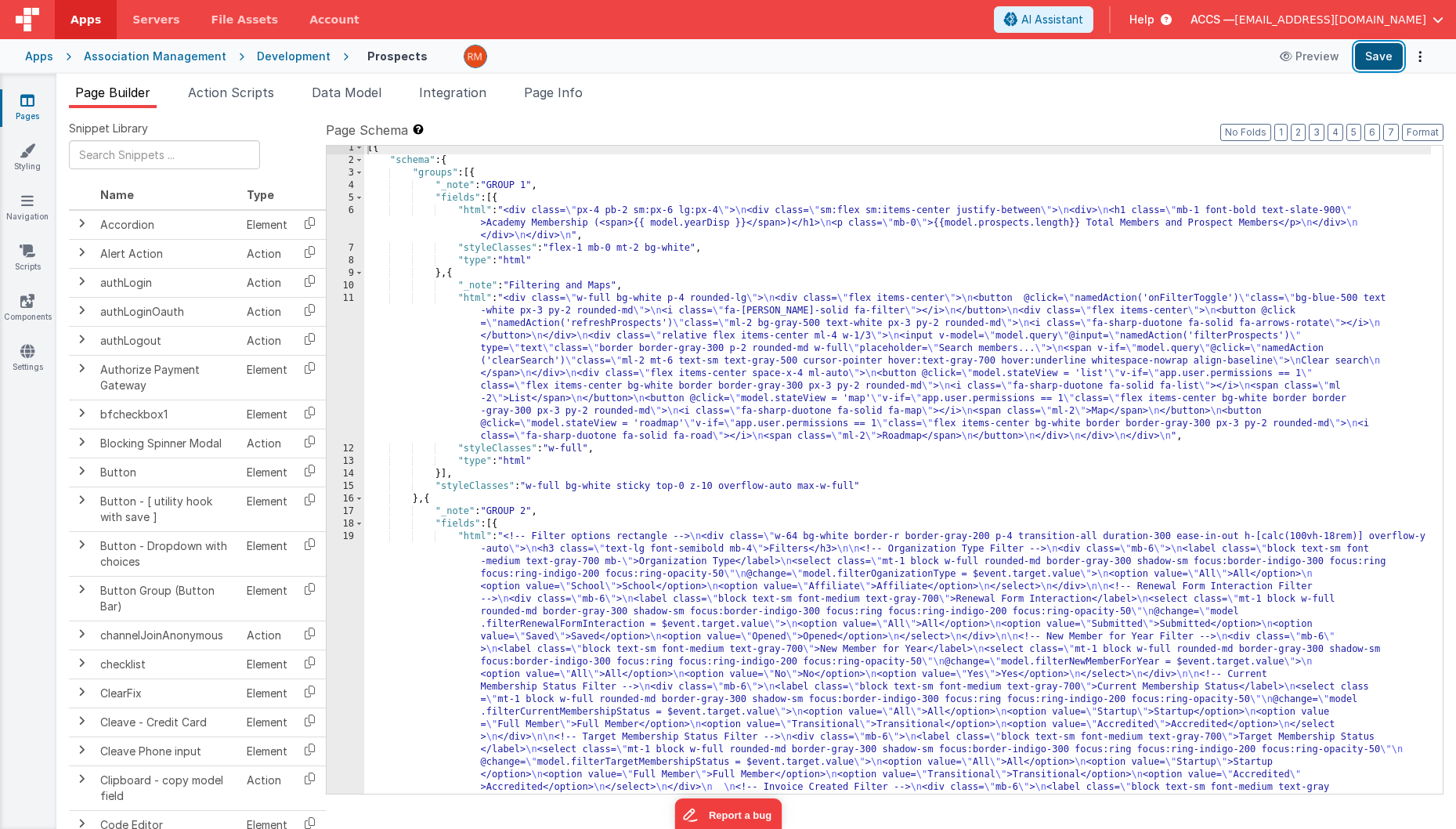
click at [1293, 62] on button "Save" at bounding box center [1380, 57] width 48 height 27
click at [479, 213] on div "[{ "schema" : { "groups" : [{ "_note" : "GROUP 1" , "fields" : [{ "html" : "<di…" at bounding box center [897, 673] width 1067 height 1062
click at [352, 209] on div "6" at bounding box center [345, 223] width 38 height 38
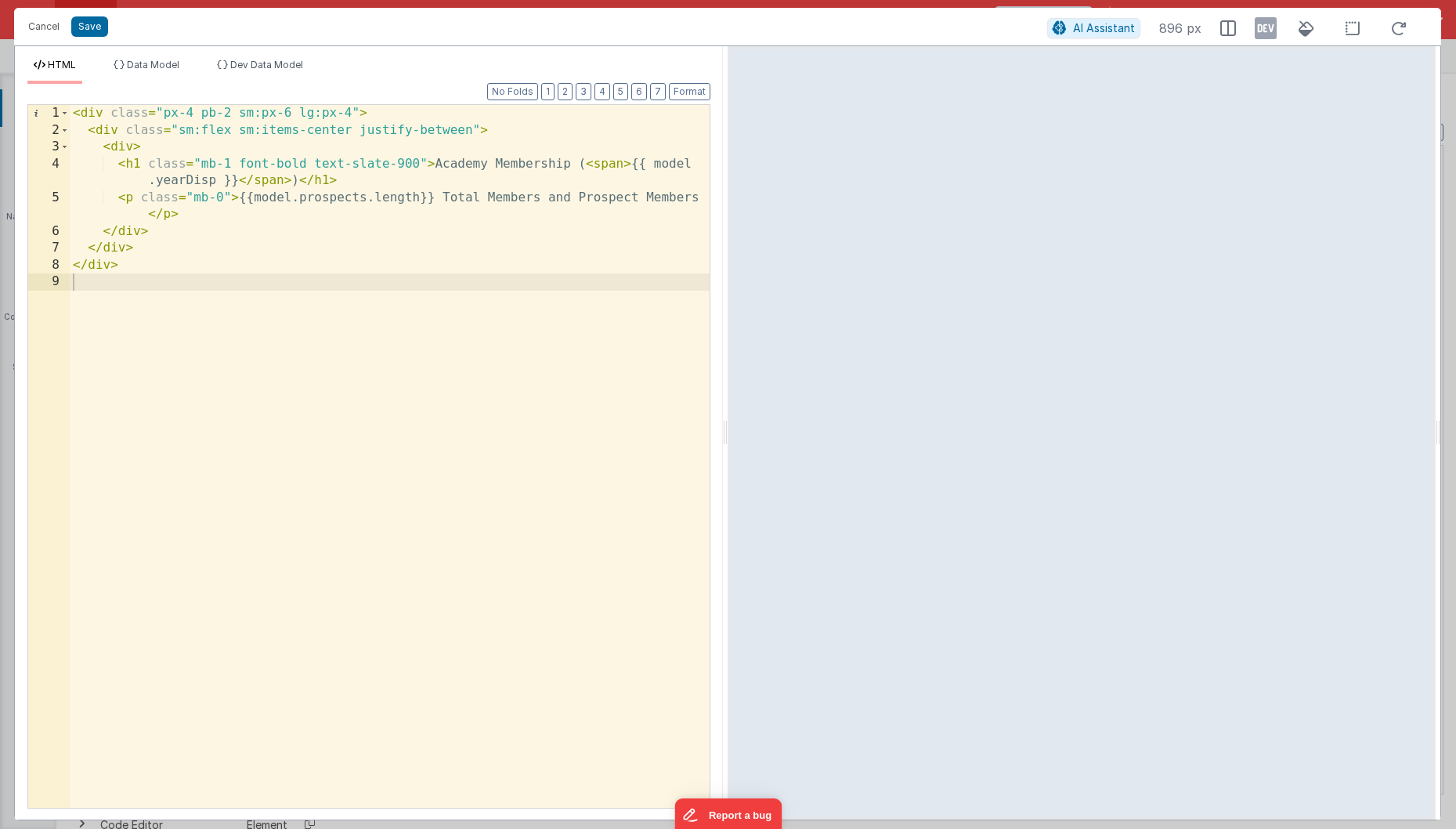
click at [297, 183] on div "< div class = "px-4 pb-2 sm:px-6 lg:px-4" > < div class = "sm:flex sm:items-cen…" at bounding box center [389, 473] width 640 height 736
click at [585, 166] on div "< div class = "px-4 pb-2 sm:px-6 lg:px-4" > < div class = "sm:flex sm:items-cen…" at bounding box center [389, 473] width 640 height 736
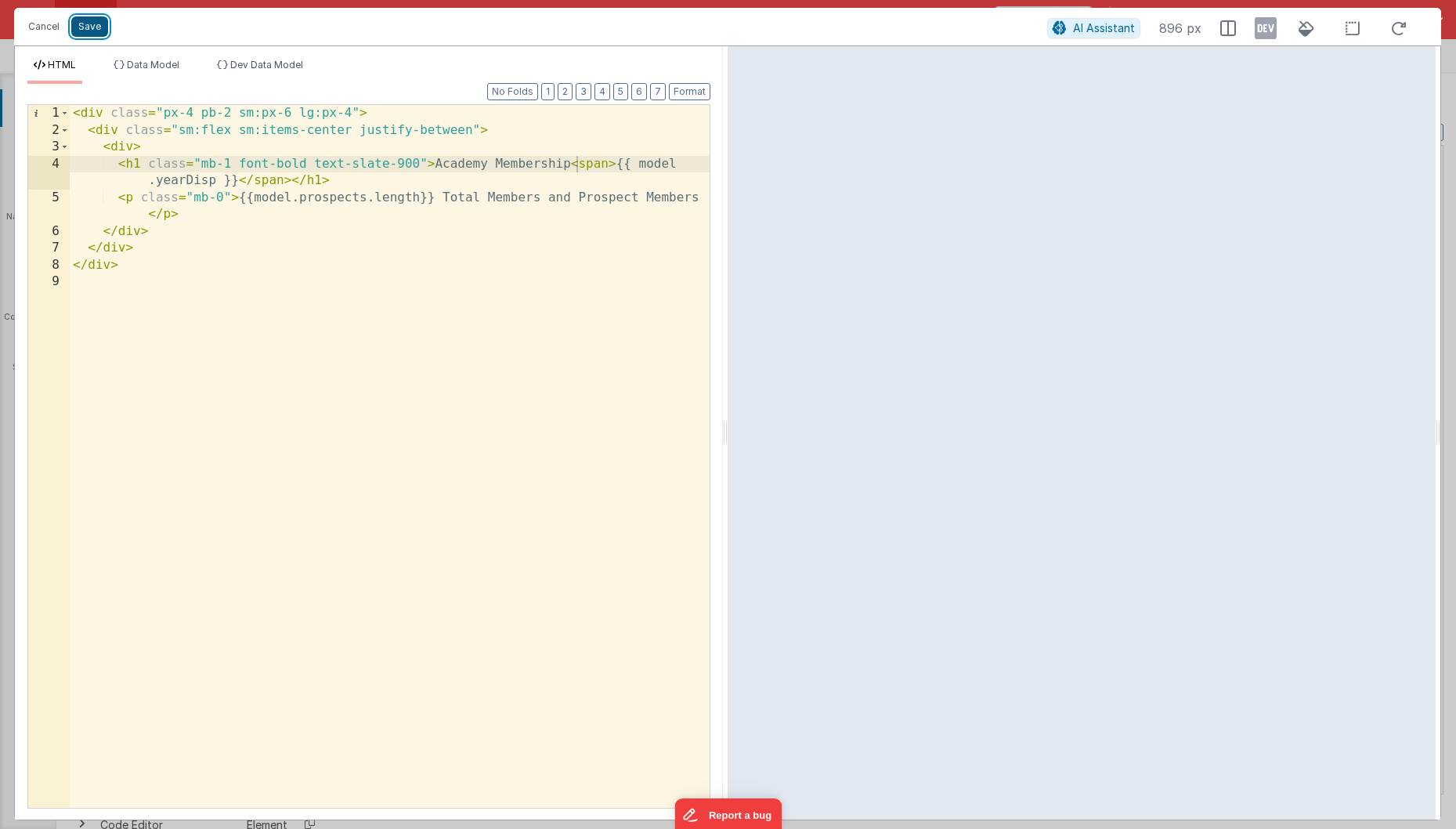
click at [91, 25] on button "Save" at bounding box center [90, 26] width 37 height 20
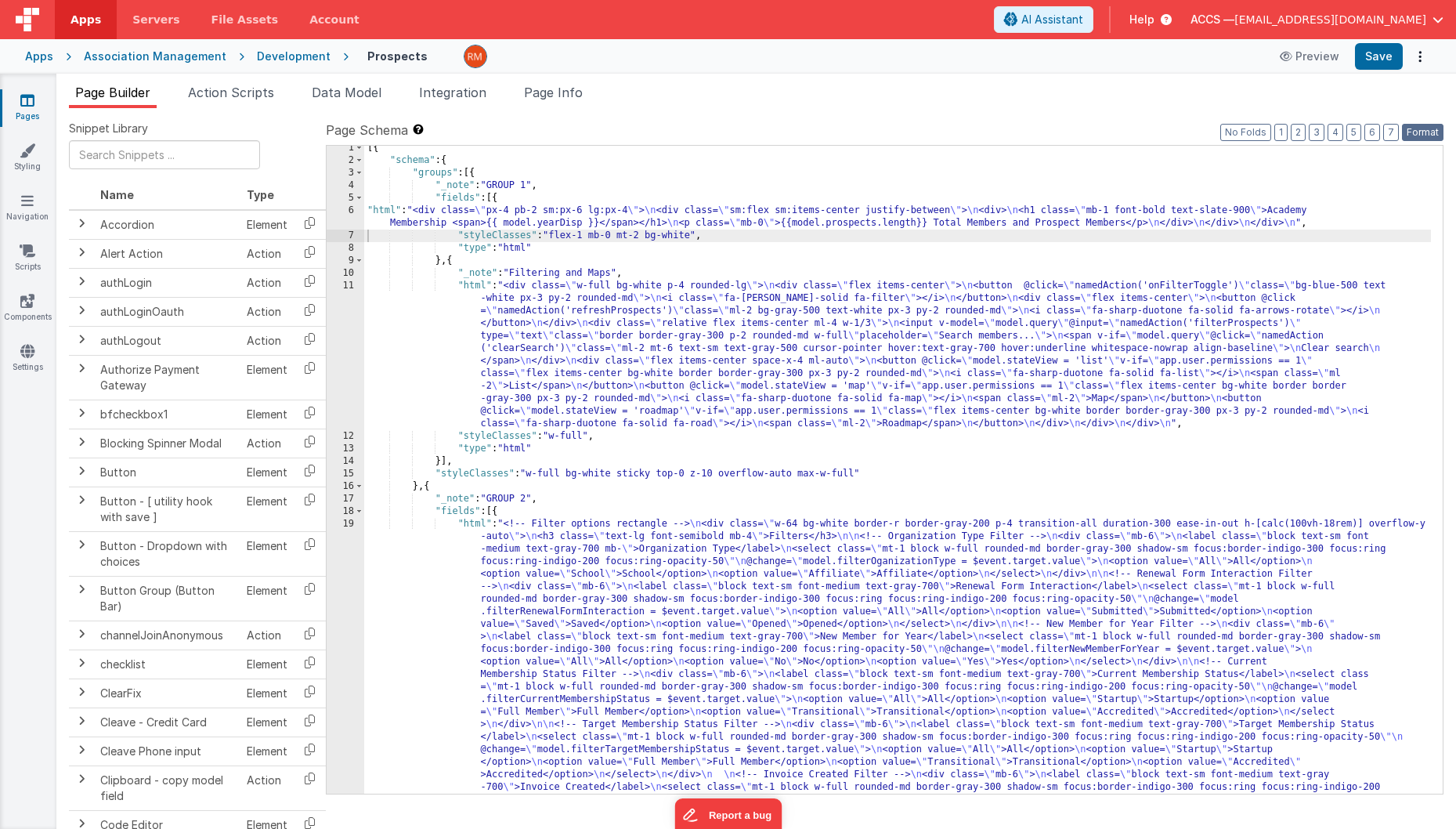
click at [1293, 133] on button "Format" at bounding box center [1422, 132] width 41 height 17
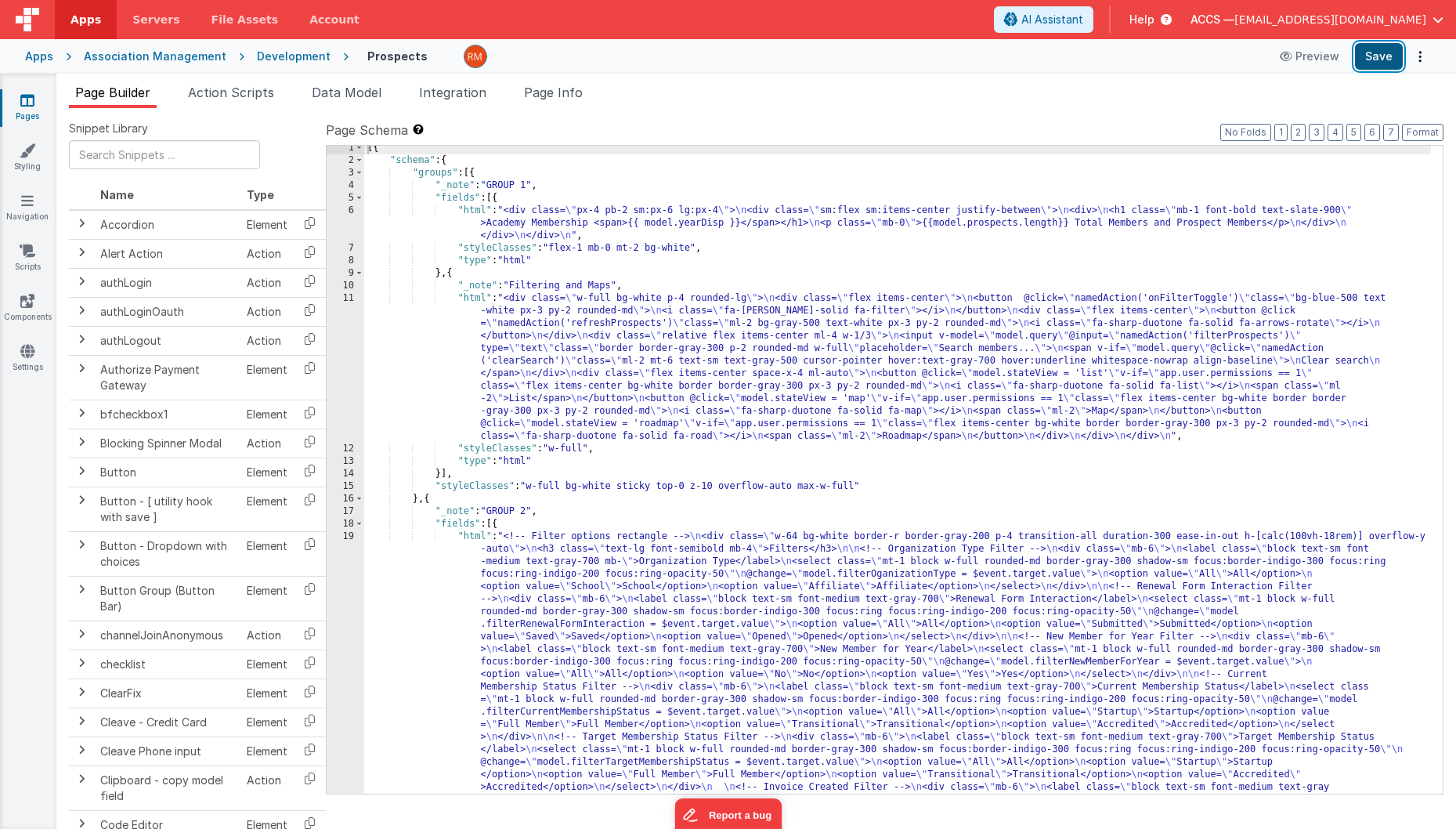
click at [1293, 69] on button "Save" at bounding box center [1380, 57] width 48 height 27
click at [1293, 22] on span "[EMAIL_ADDRESS][DOMAIN_NAME]" at bounding box center [1330, 19] width 192 height 15
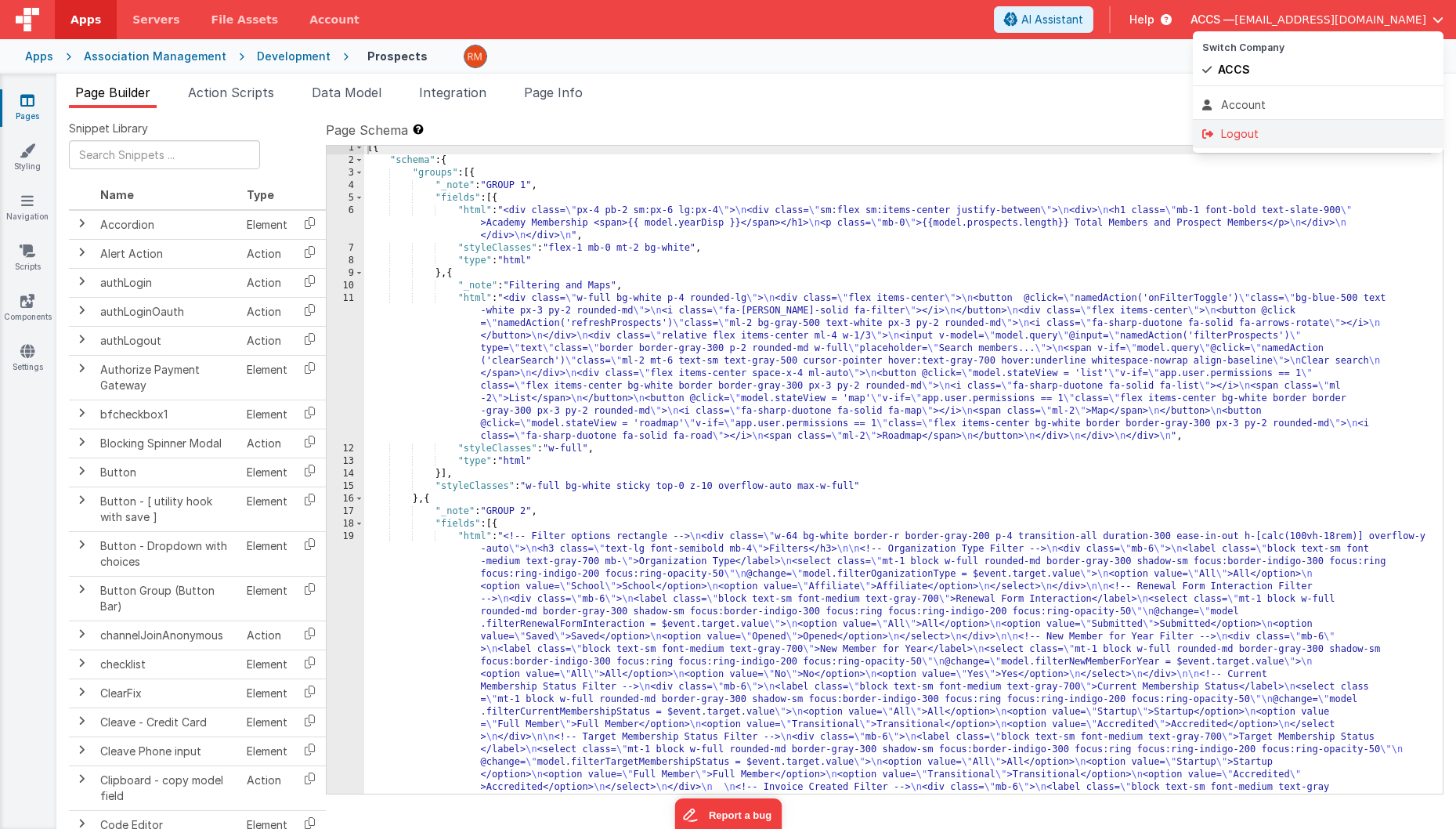
click at [1293, 136] on div "Logout" at bounding box center [1318, 134] width 232 height 15
